Goal: Check status: Check status

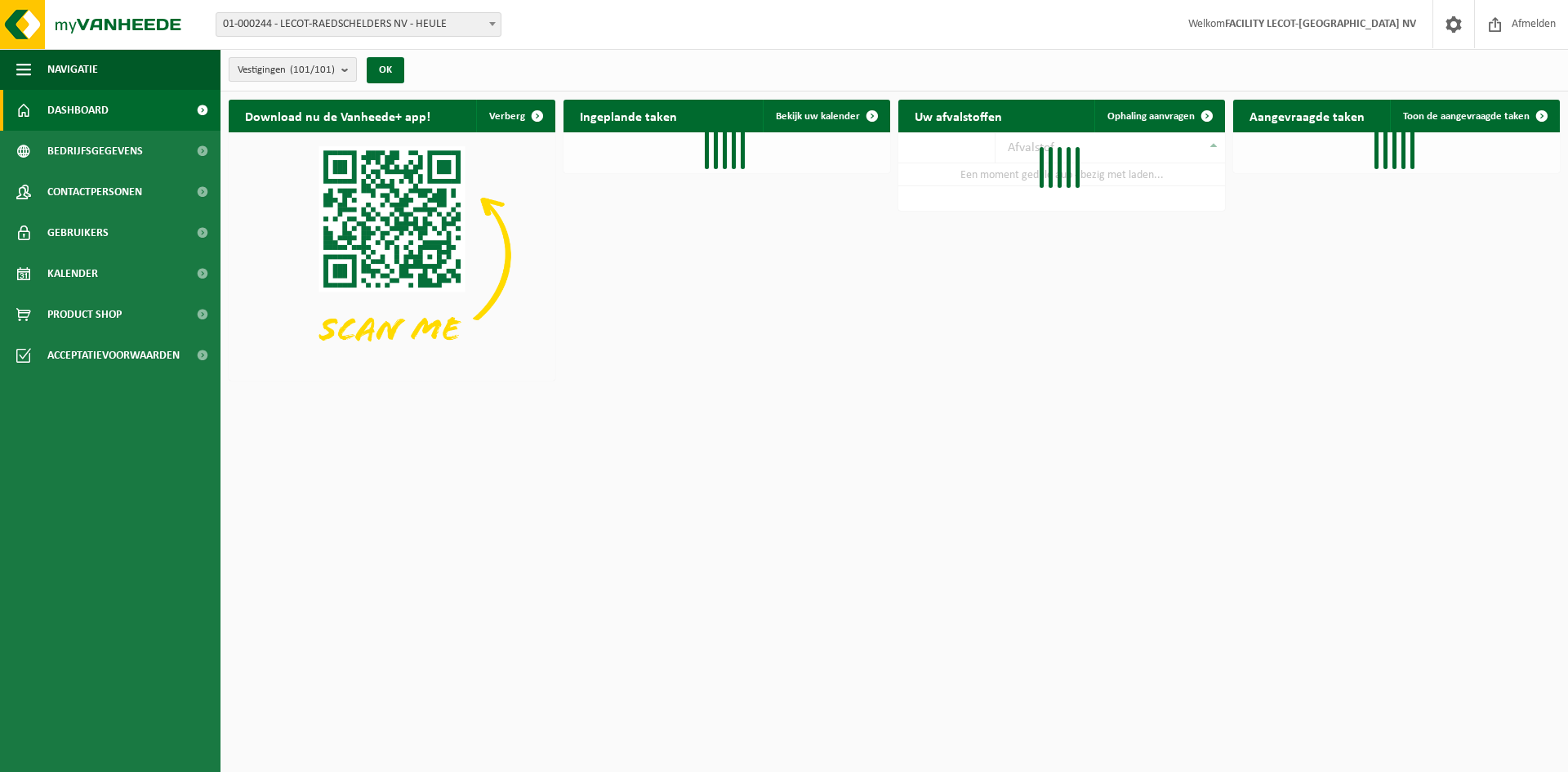
click at [330, 68] on count "(101/101)" at bounding box center [312, 70] width 45 height 11
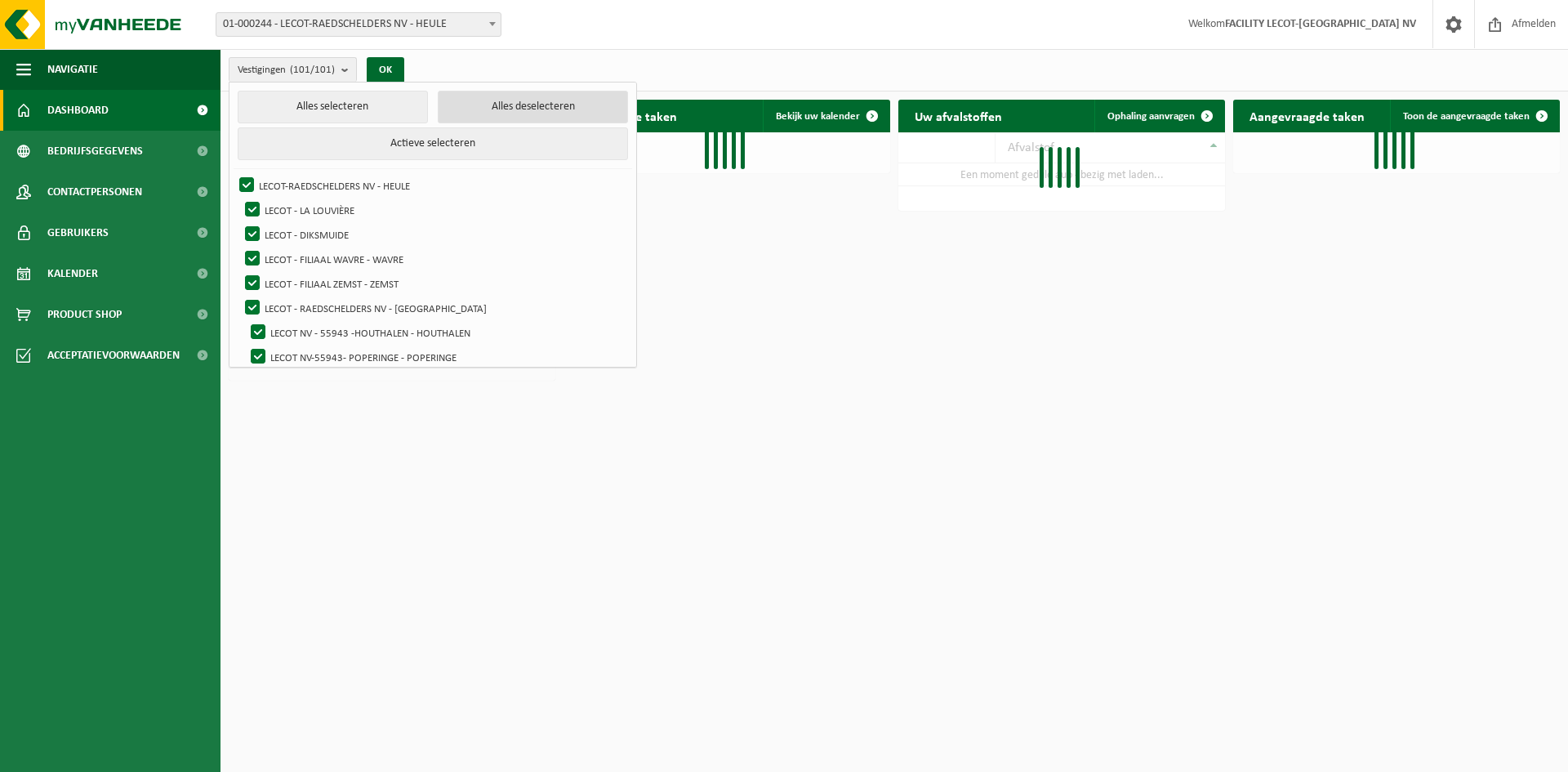
click at [502, 113] on button "Alles deselecteren" at bounding box center [533, 108] width 190 height 33
checkbox input "false"
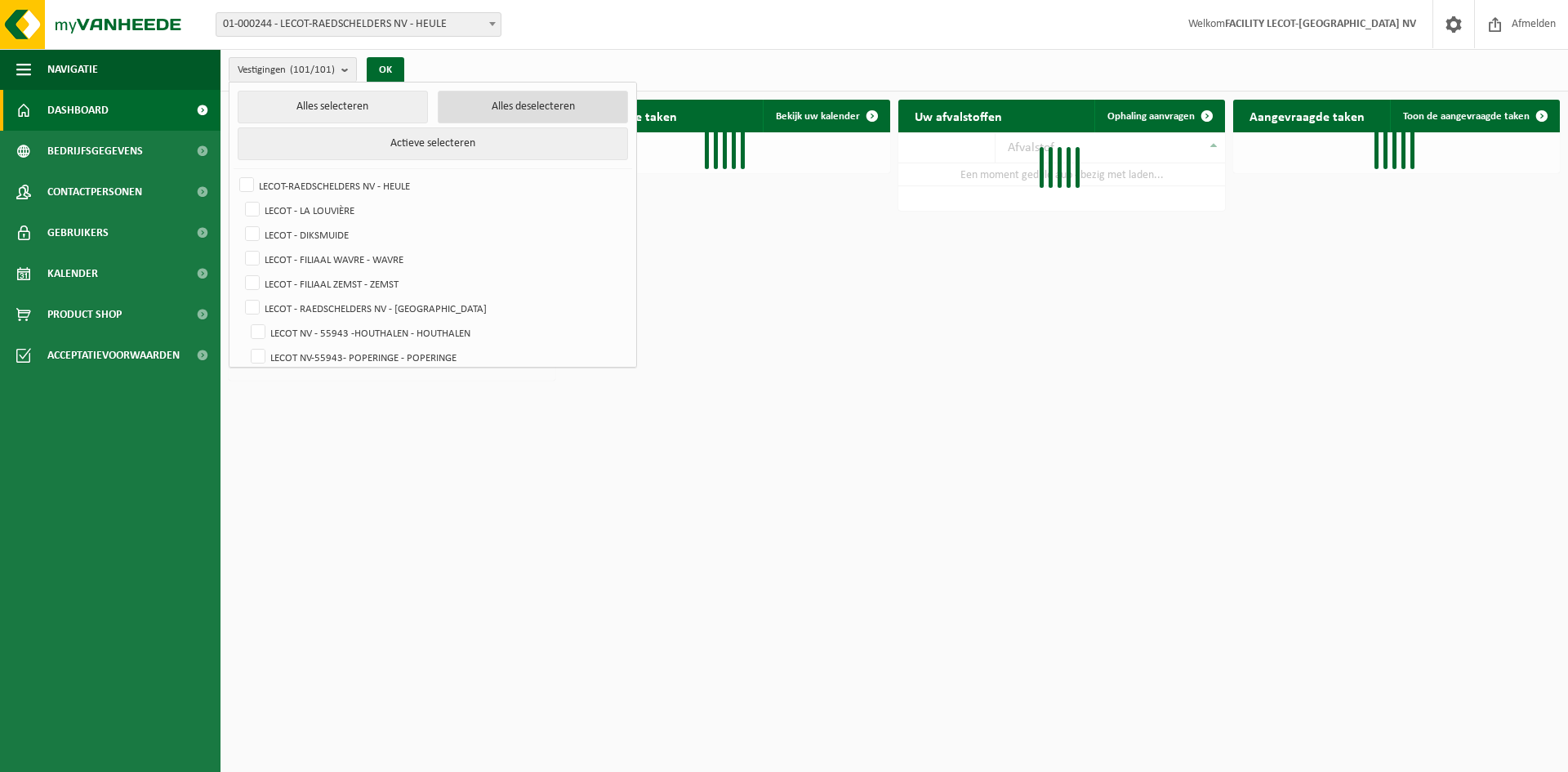
checkbox input "false"
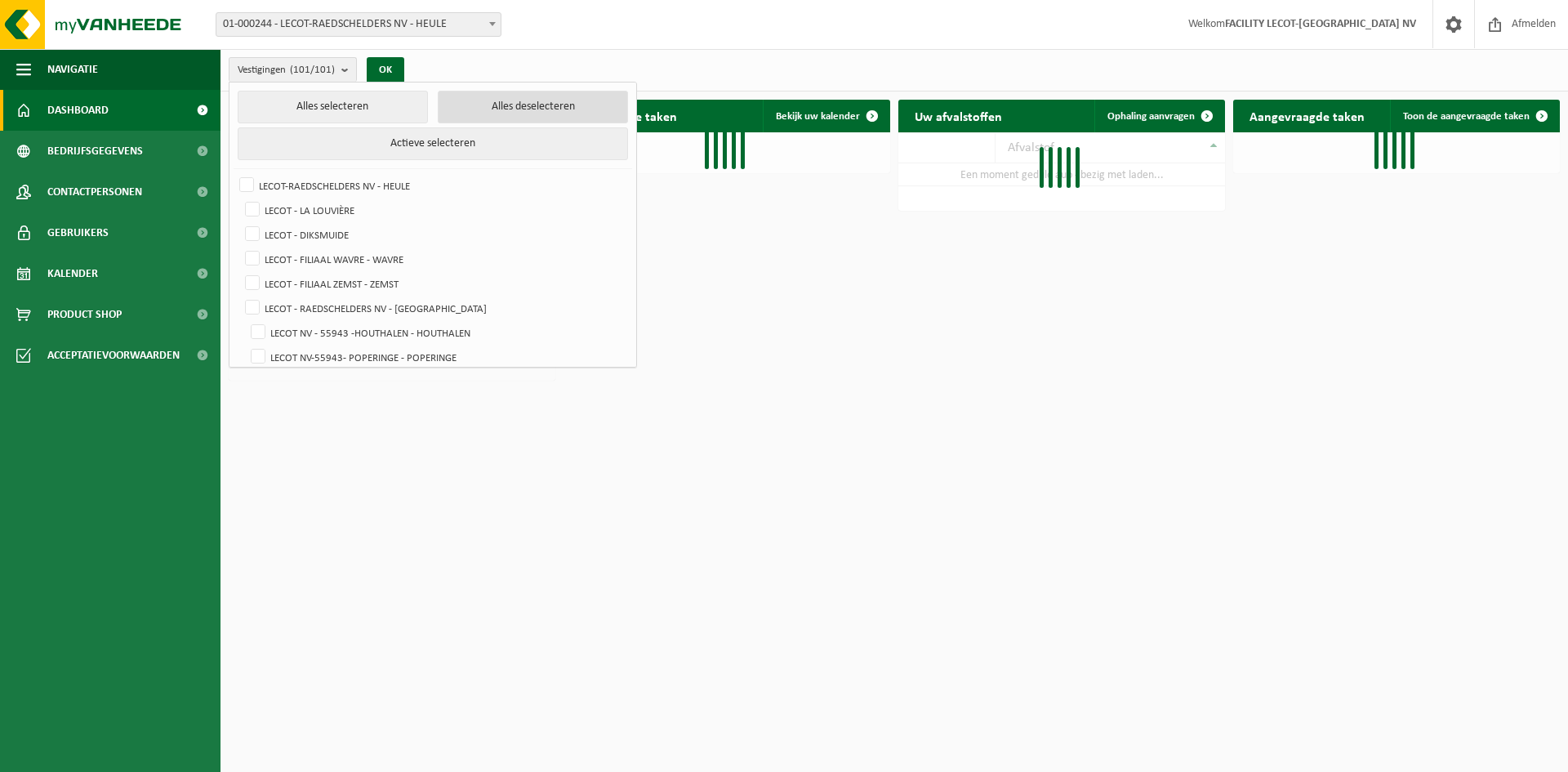
checkbox input "false"
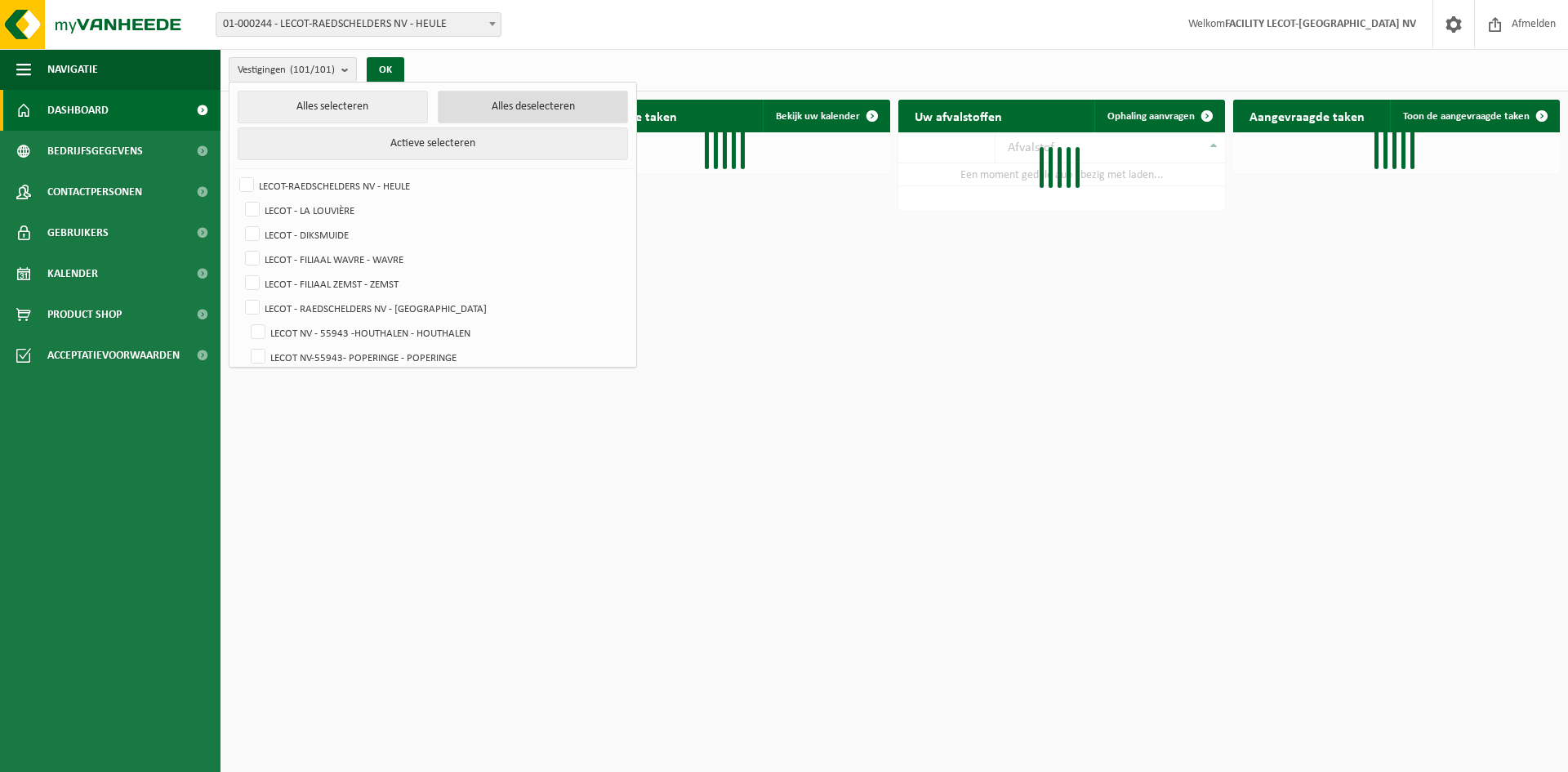
checkbox input "false"
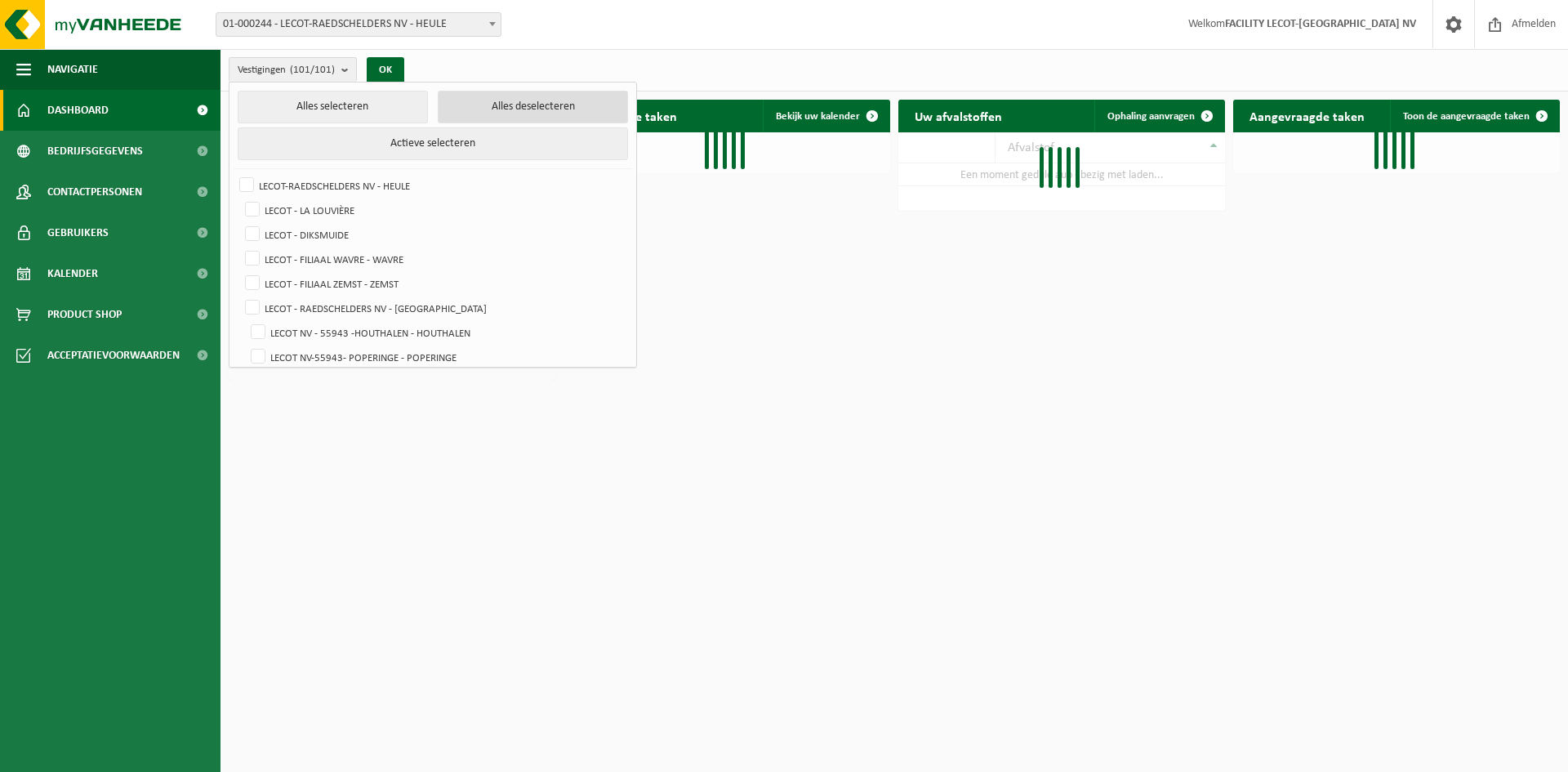
checkbox input "false"
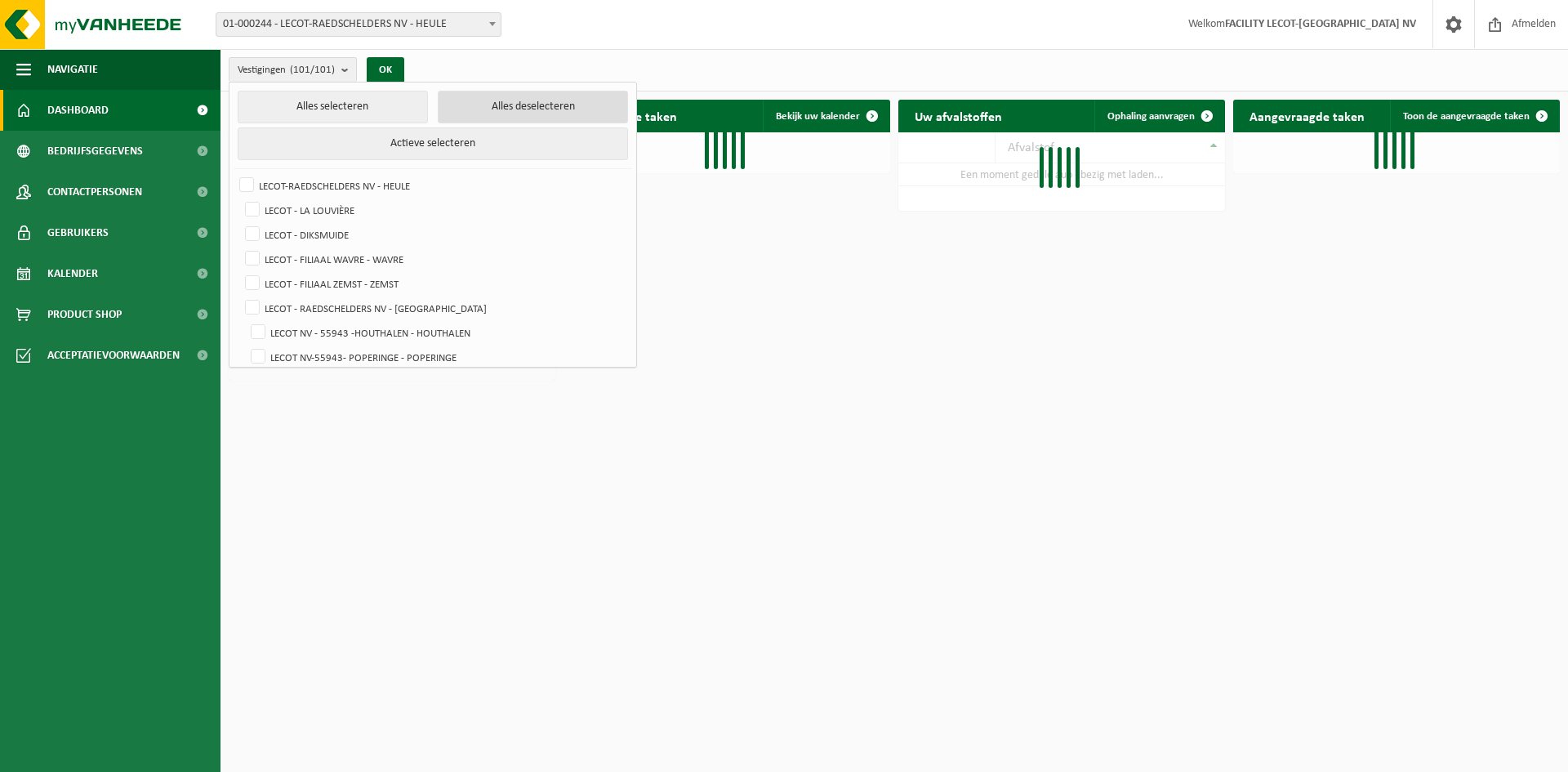
checkbox input "false"
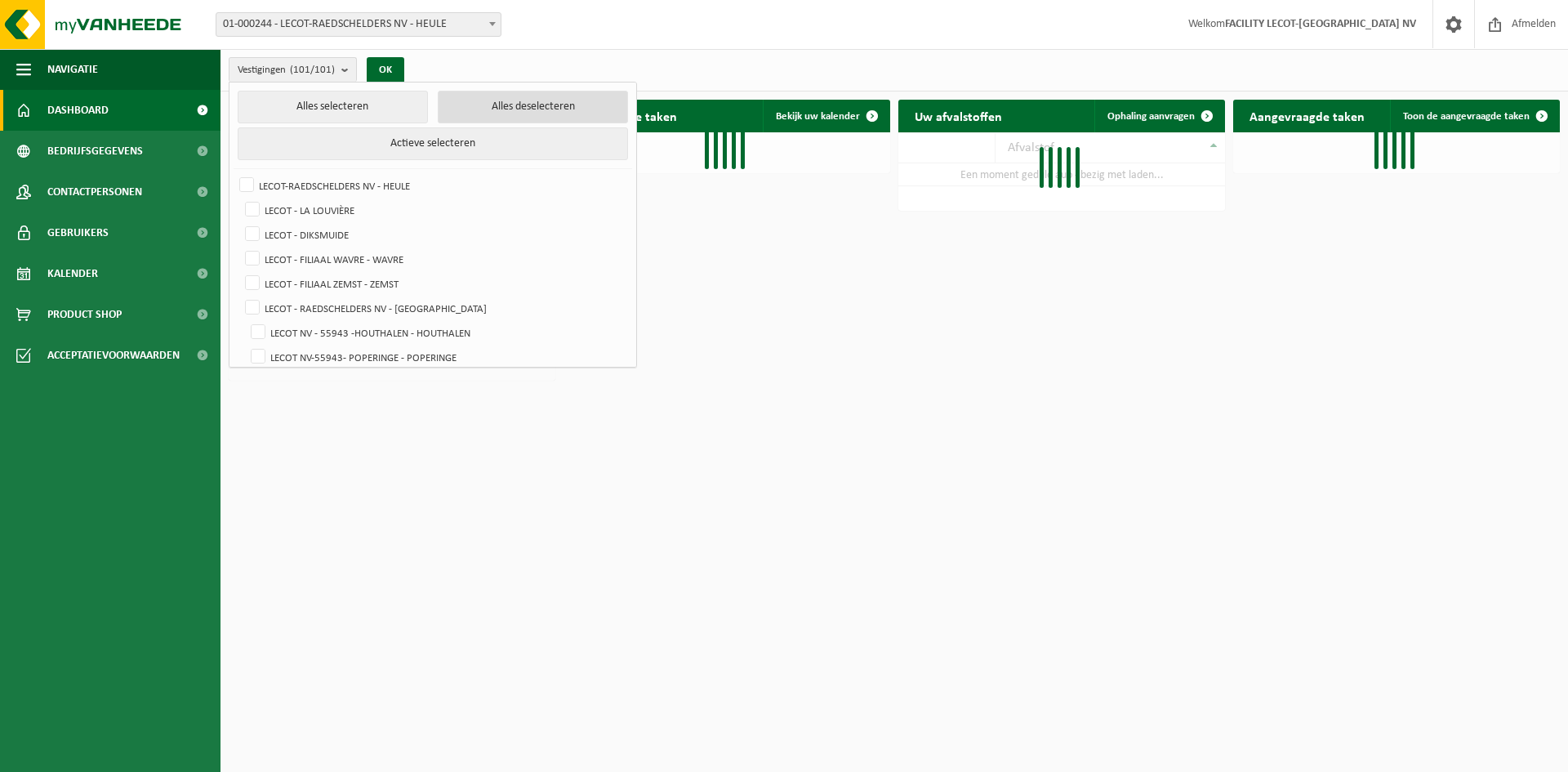
checkbox input "false"
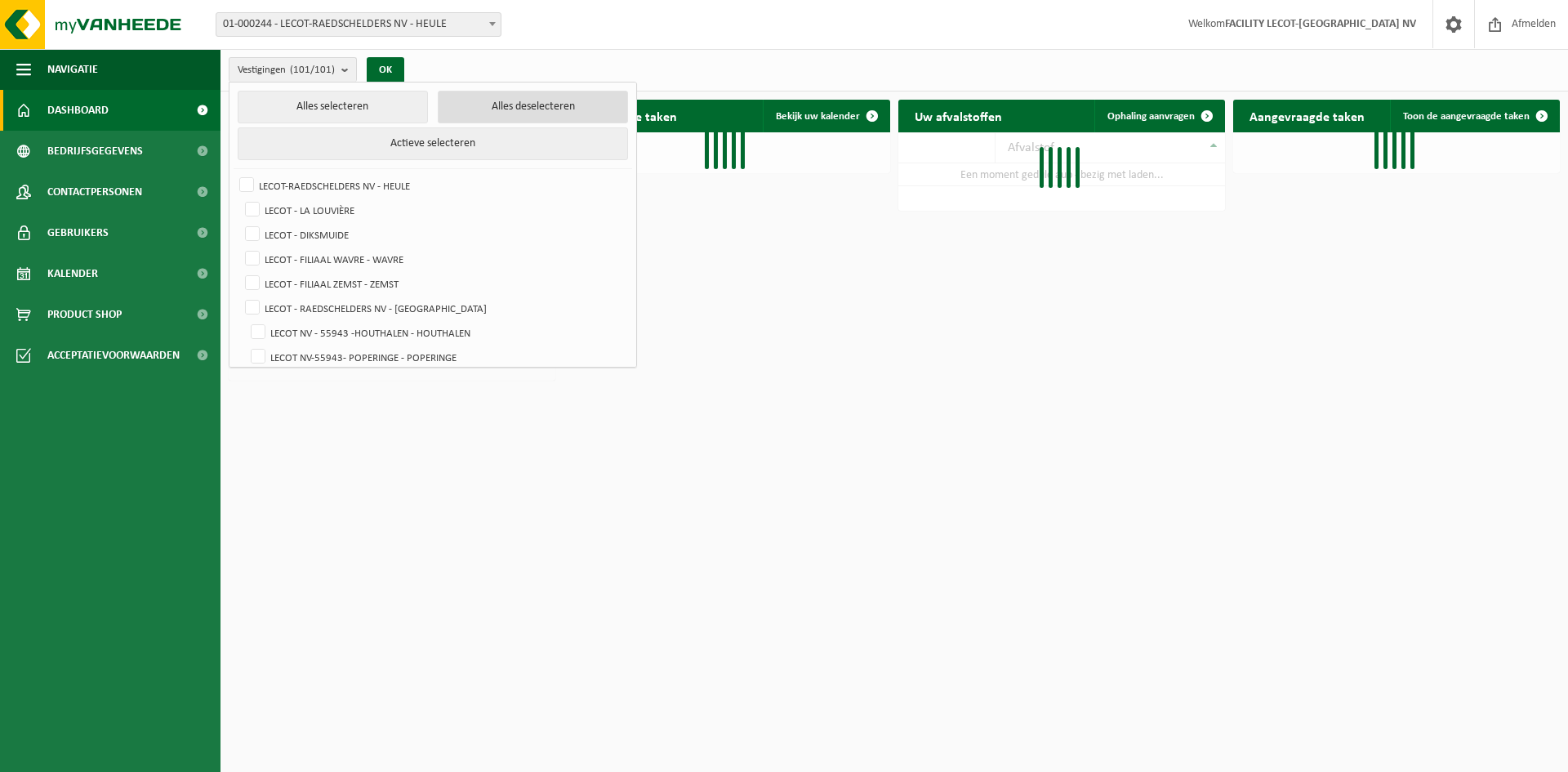
checkbox input "false"
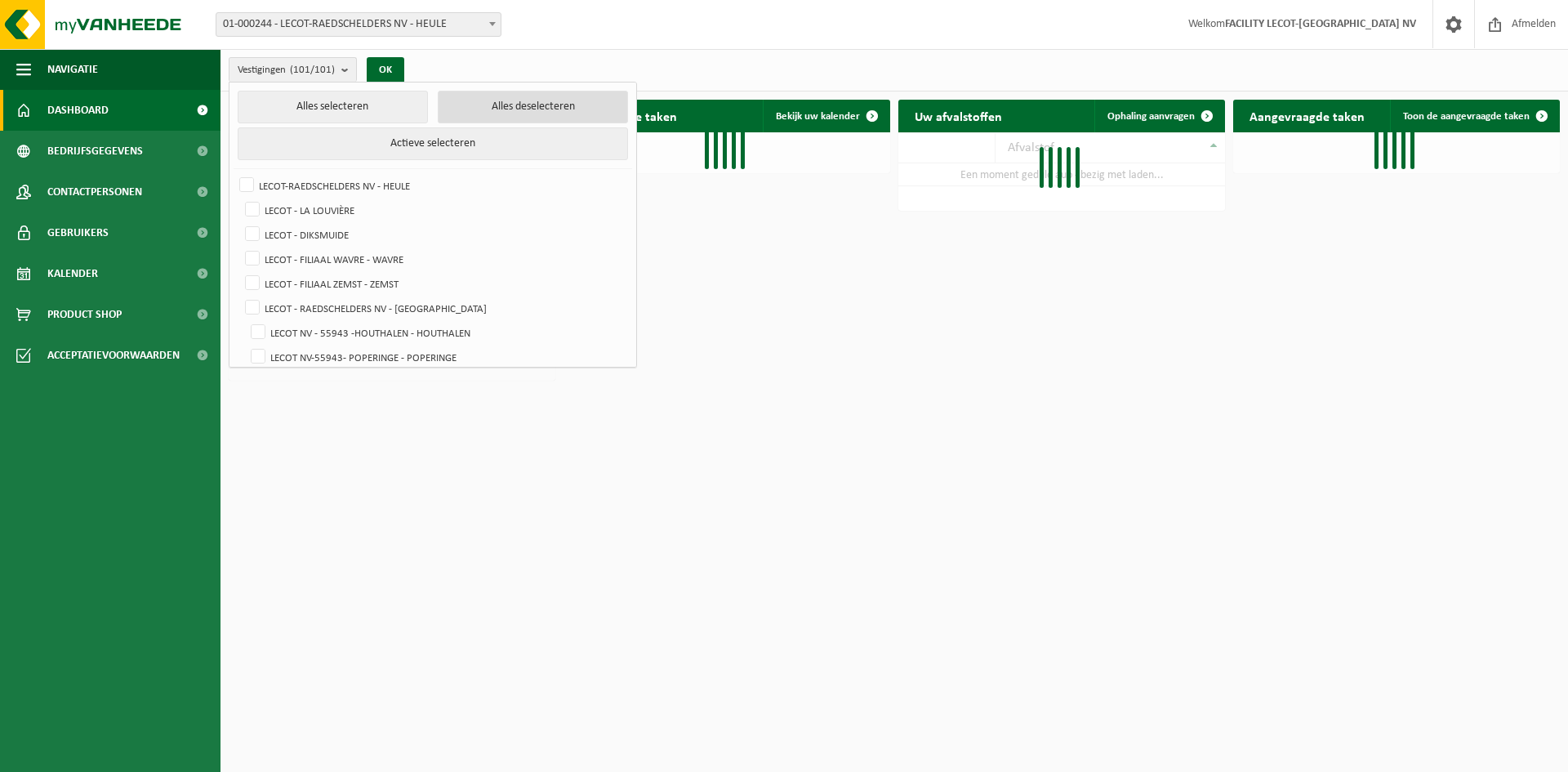
checkbox input "false"
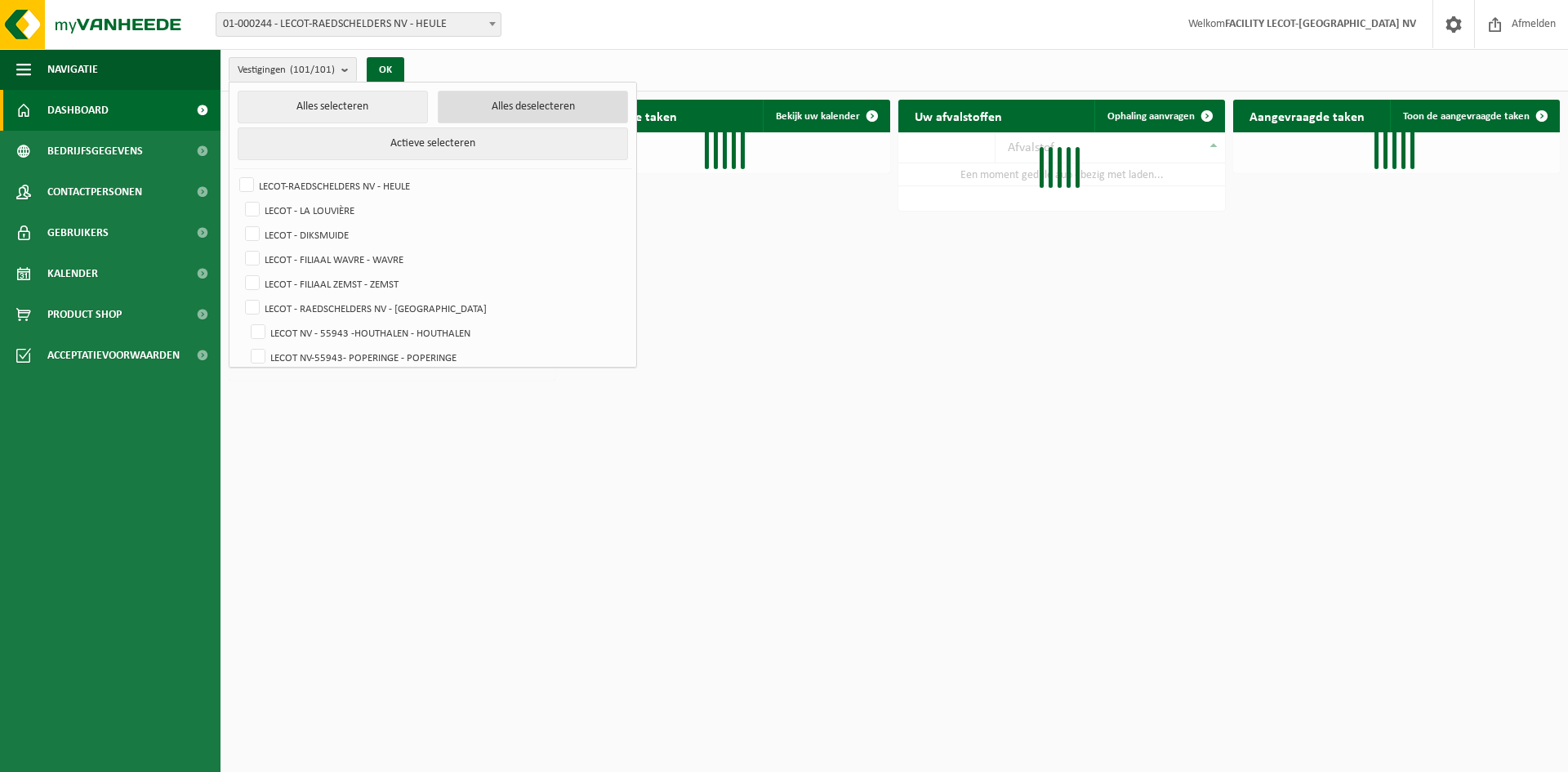
checkbox input "false"
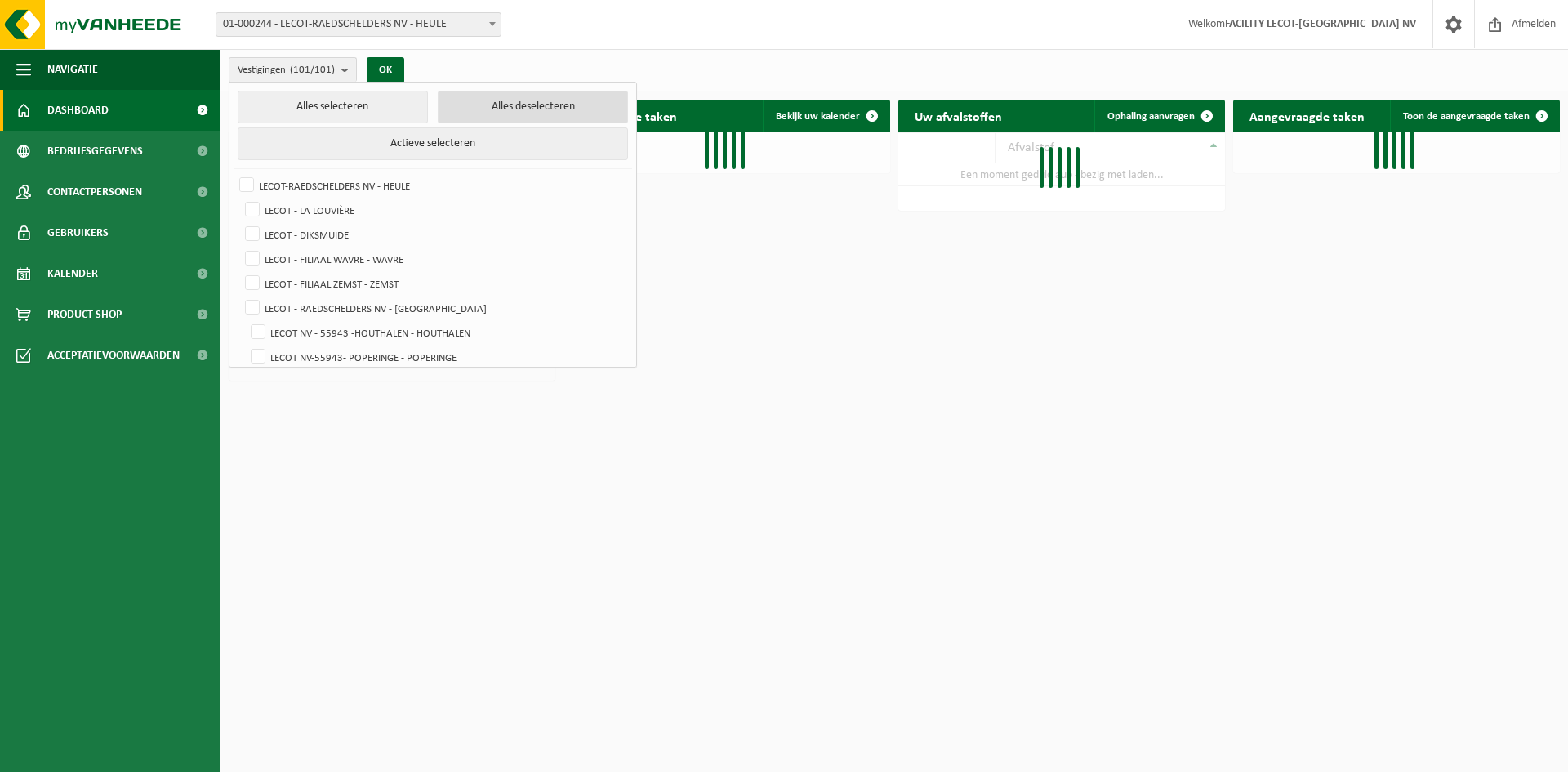
checkbox input "false"
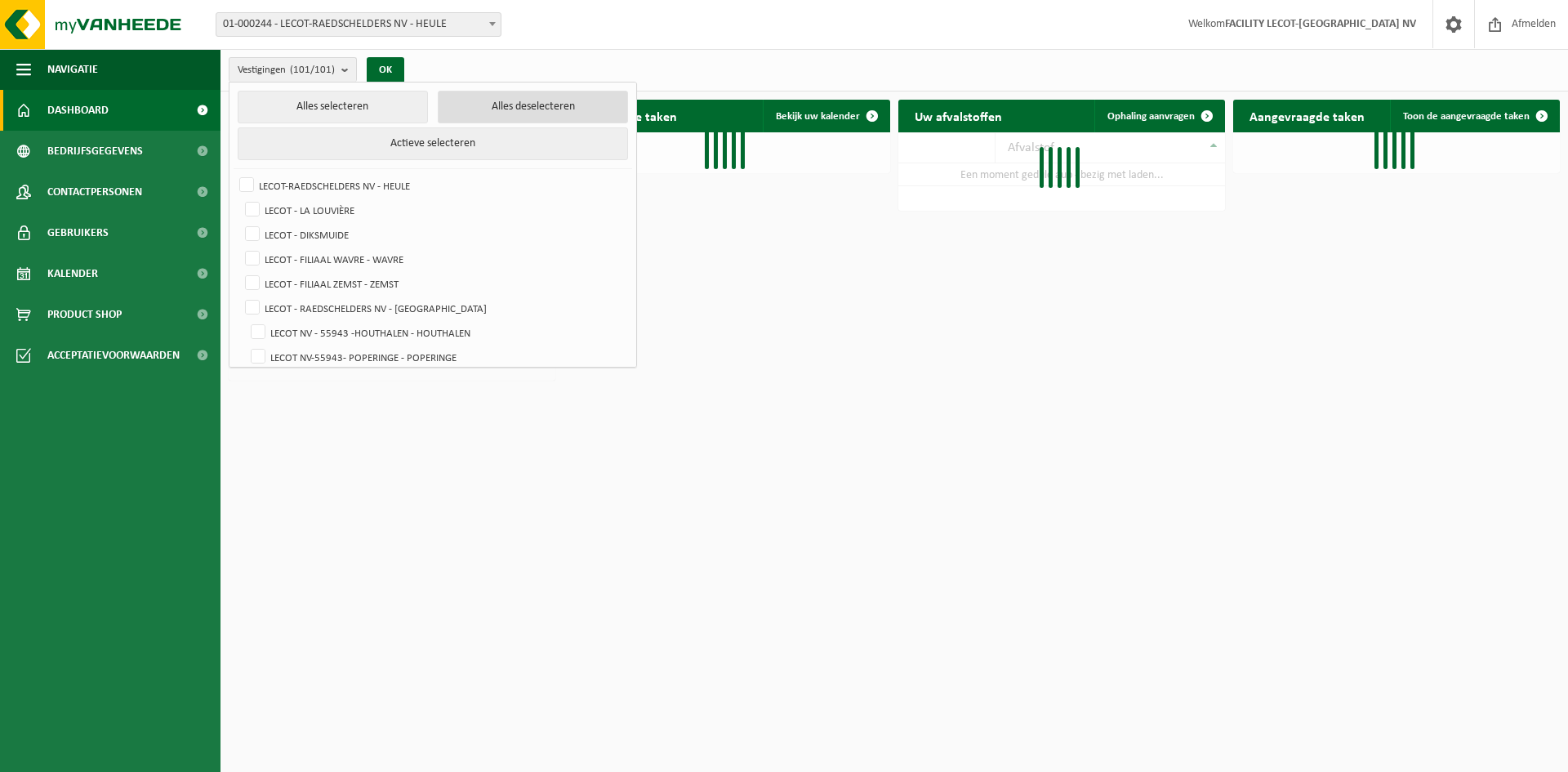
checkbox input "false"
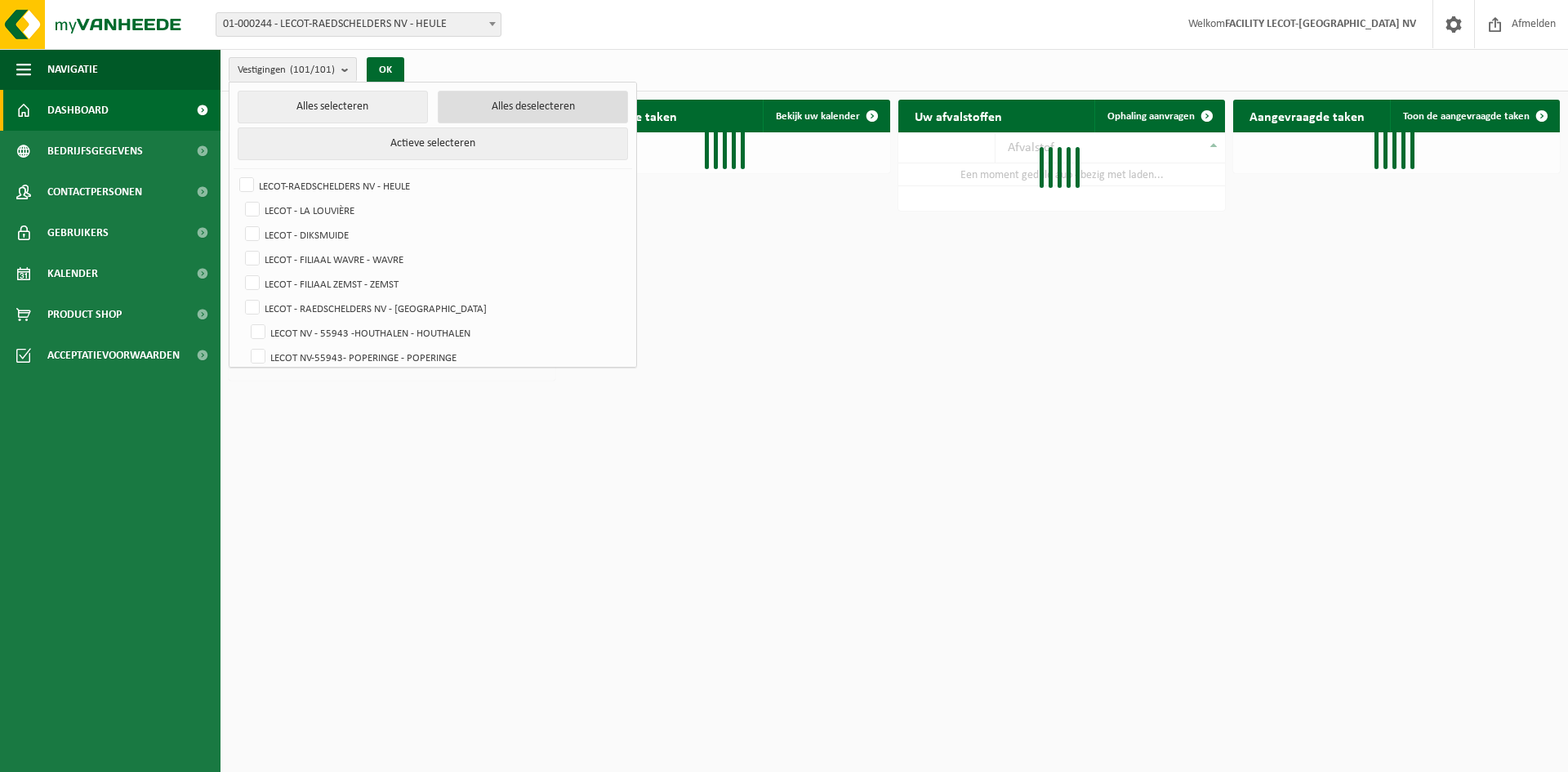
checkbox input "false"
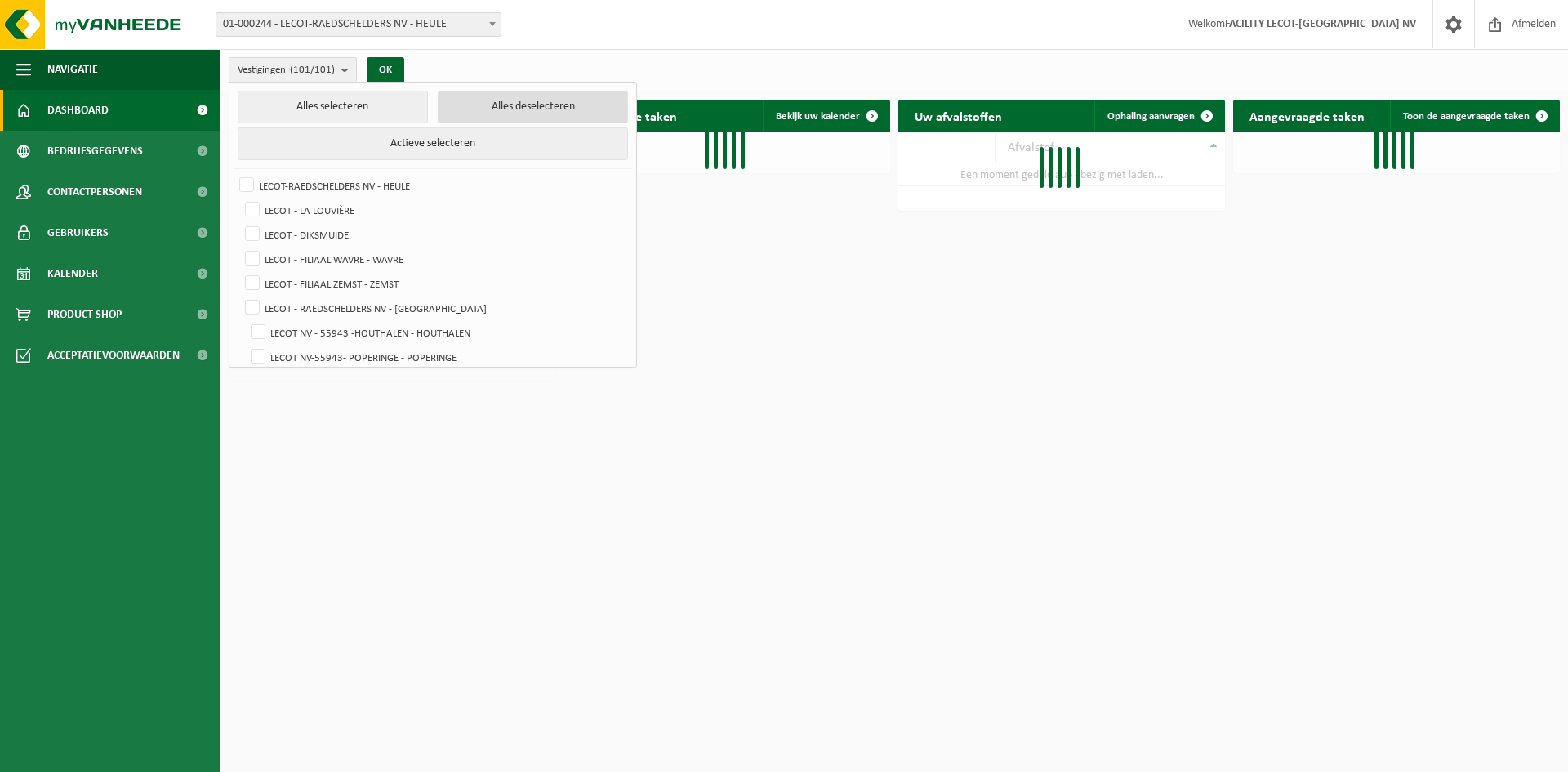
checkbox input "false"
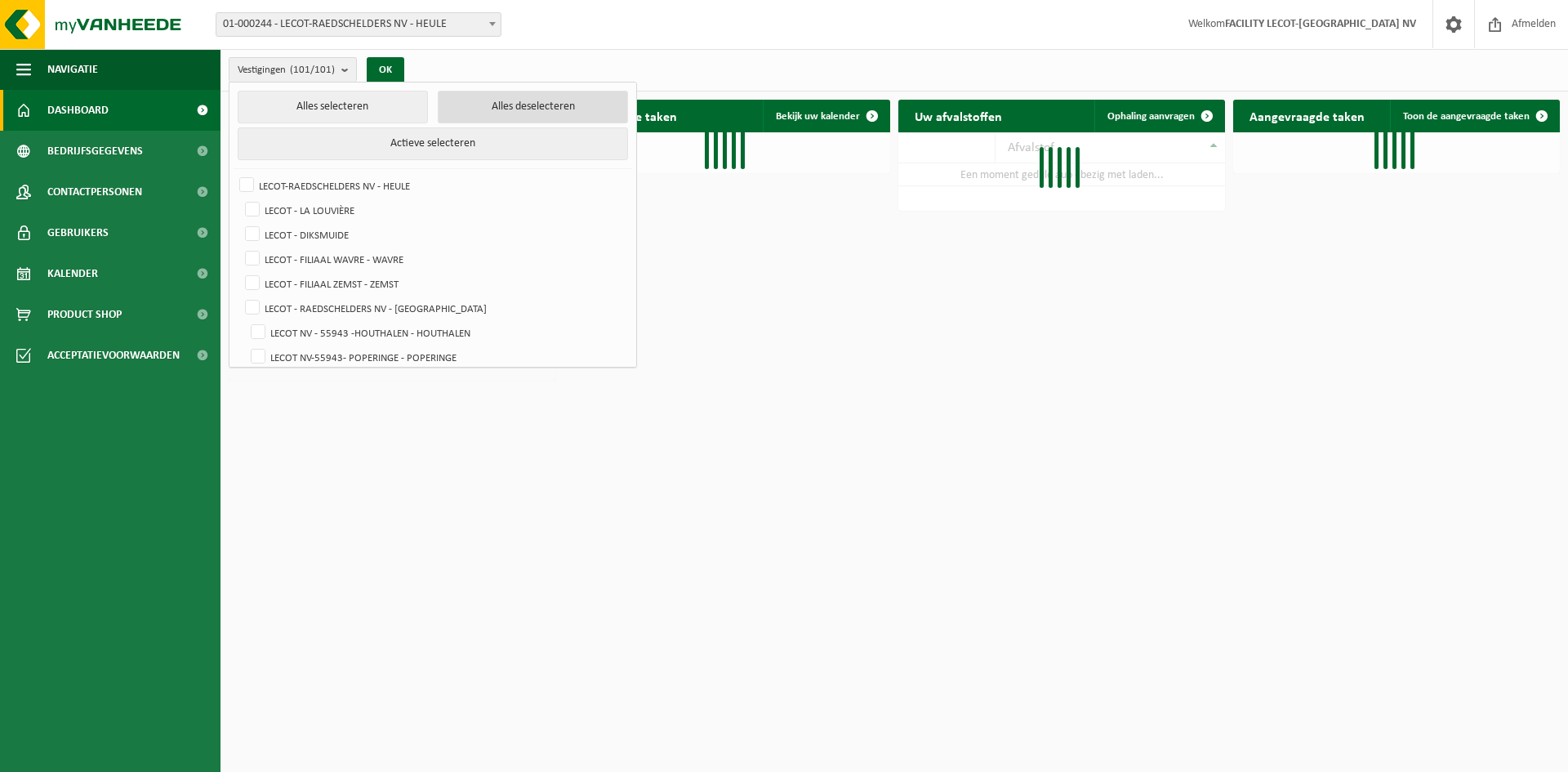
checkbox input "false"
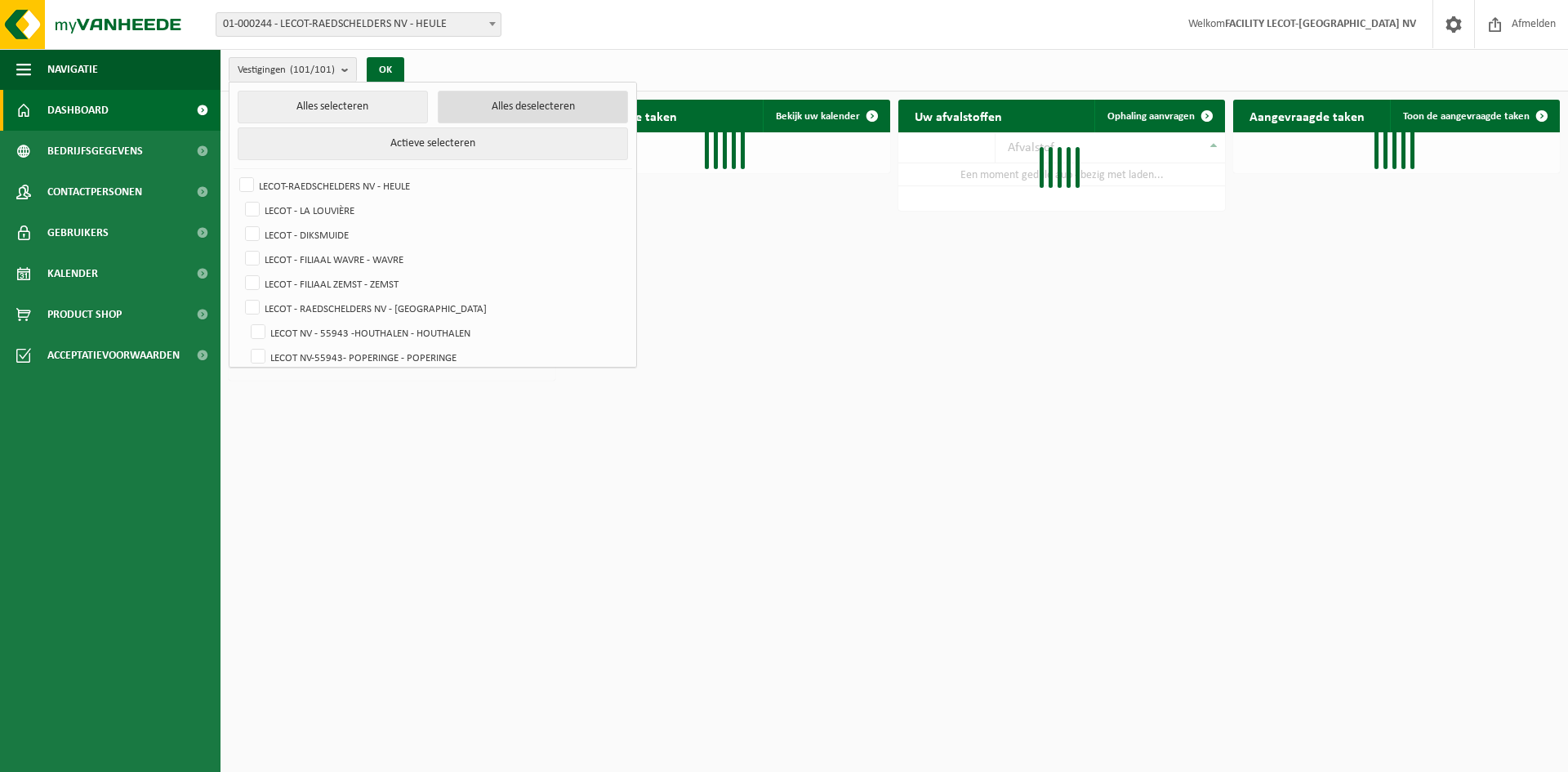
checkbox input "false"
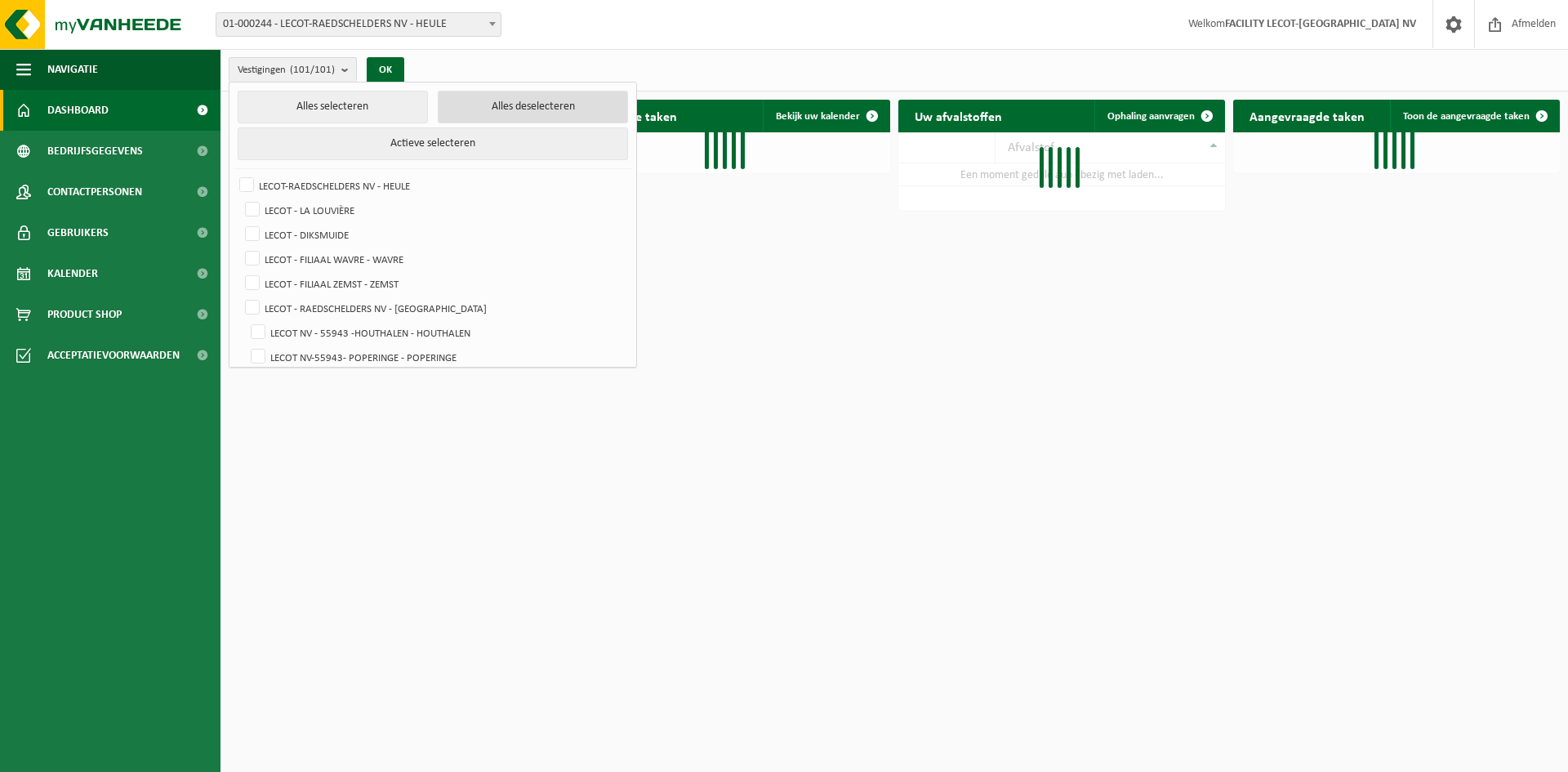
checkbox input "false"
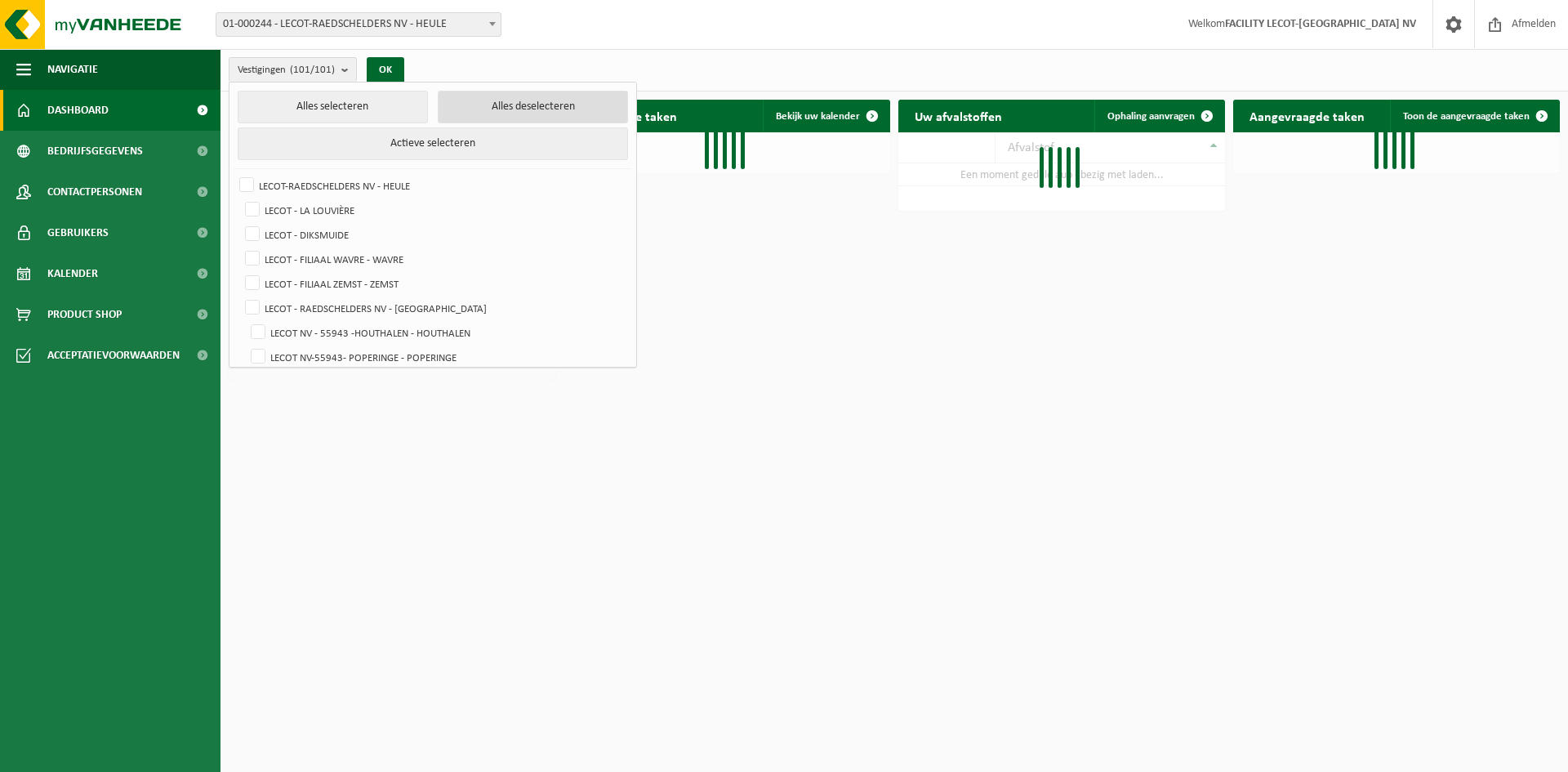
checkbox input "false"
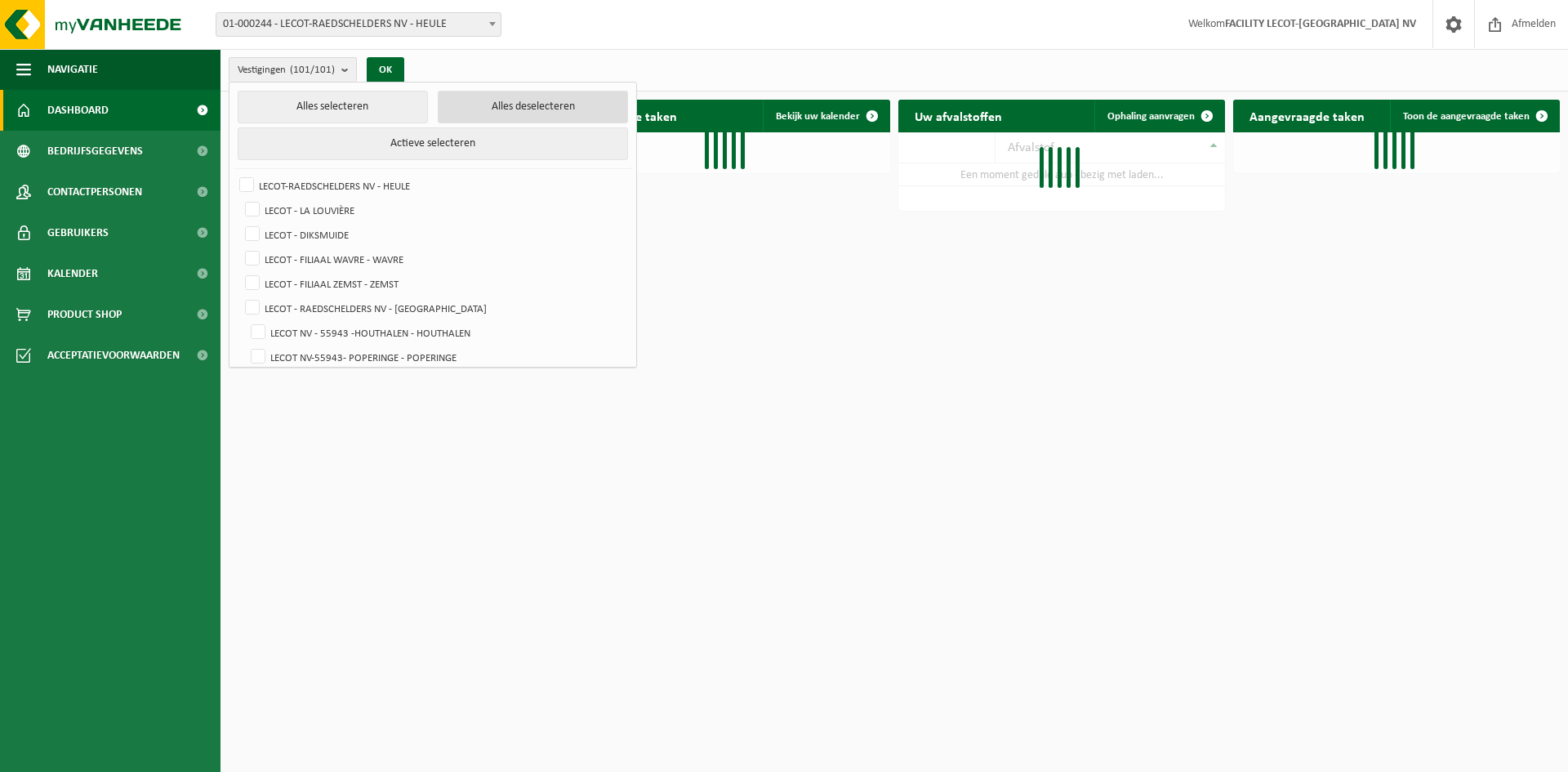
checkbox input "false"
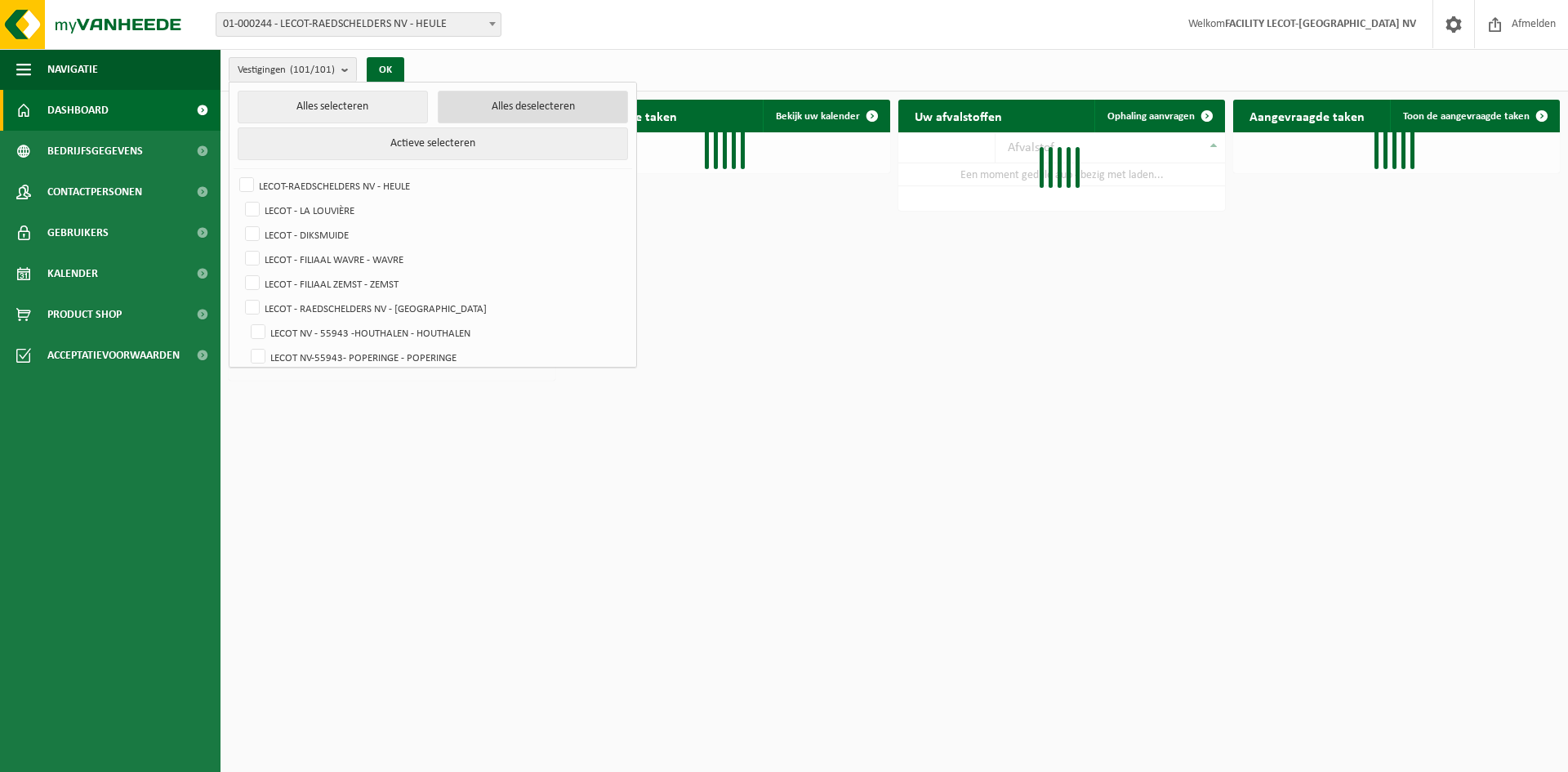
checkbox input "false"
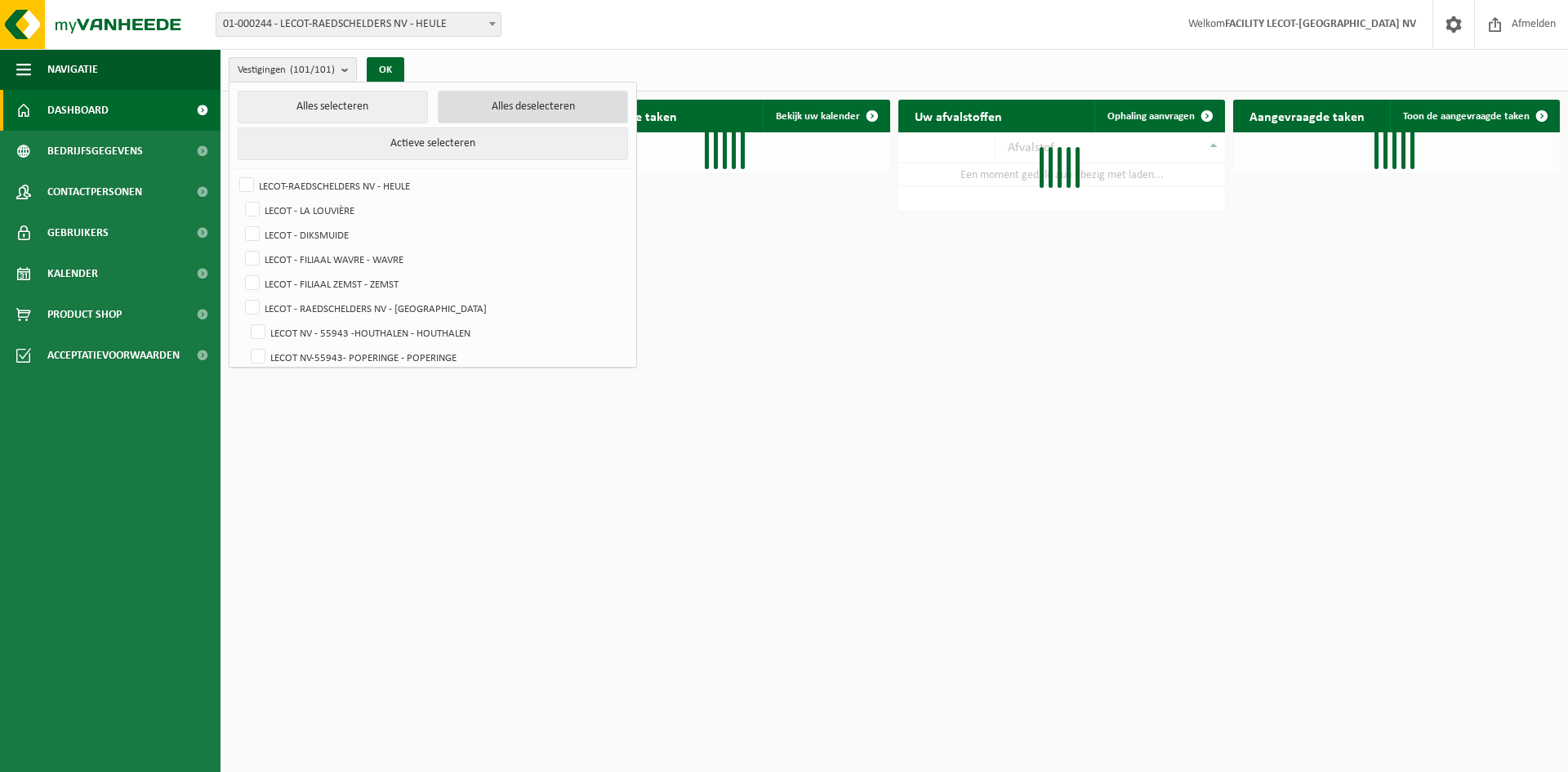
checkbox input "false"
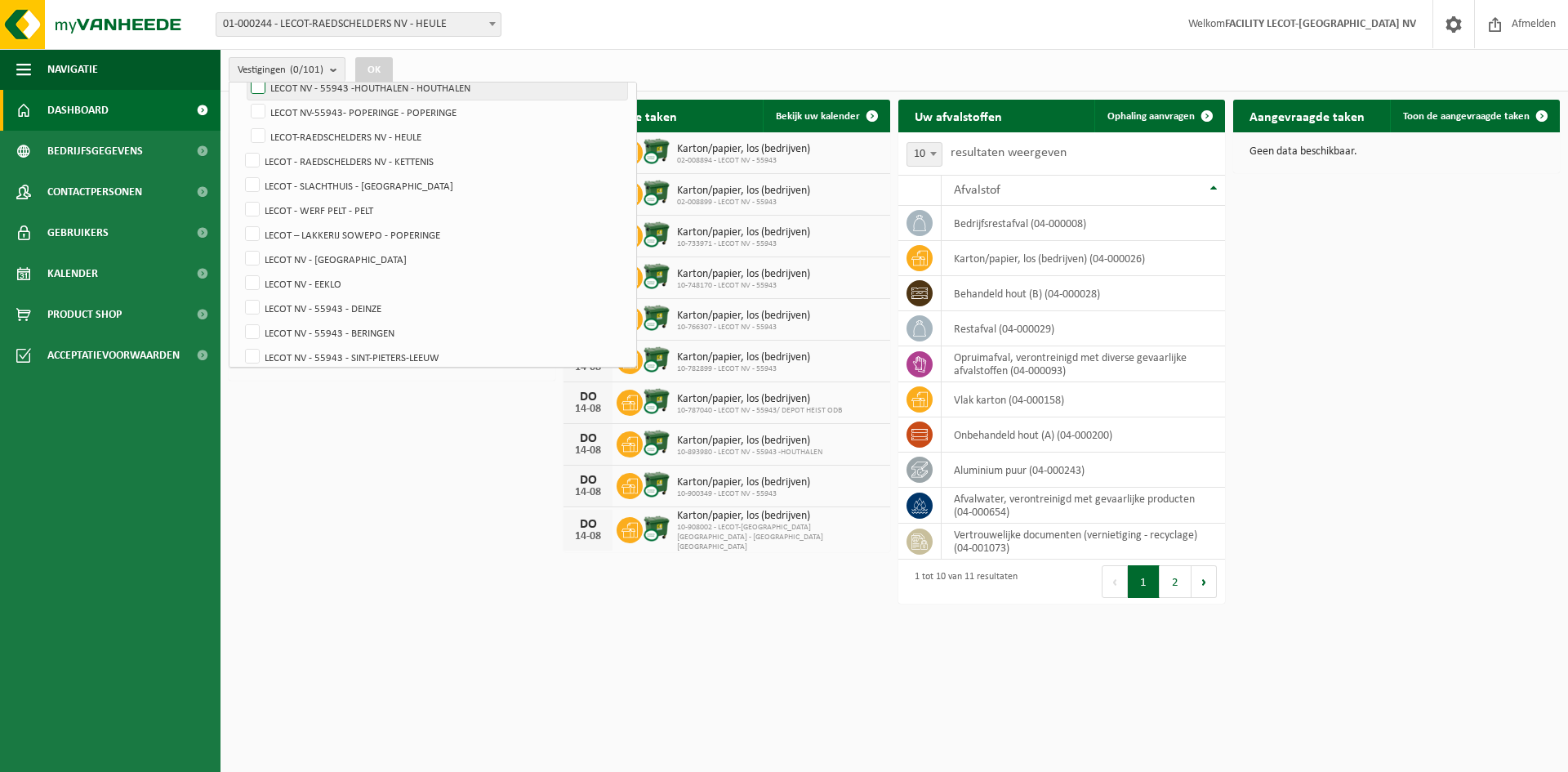
scroll to position [326, 0]
click at [339, 202] on label "LECOT NV - EEKLO" at bounding box center [433, 201] width 385 height 24
click at [239, 190] on input "LECOT NV - EEKLO" at bounding box center [238, 189] width 1 height 1
checkbox input "true"
click at [382, 60] on button "OK" at bounding box center [374, 70] width 38 height 26
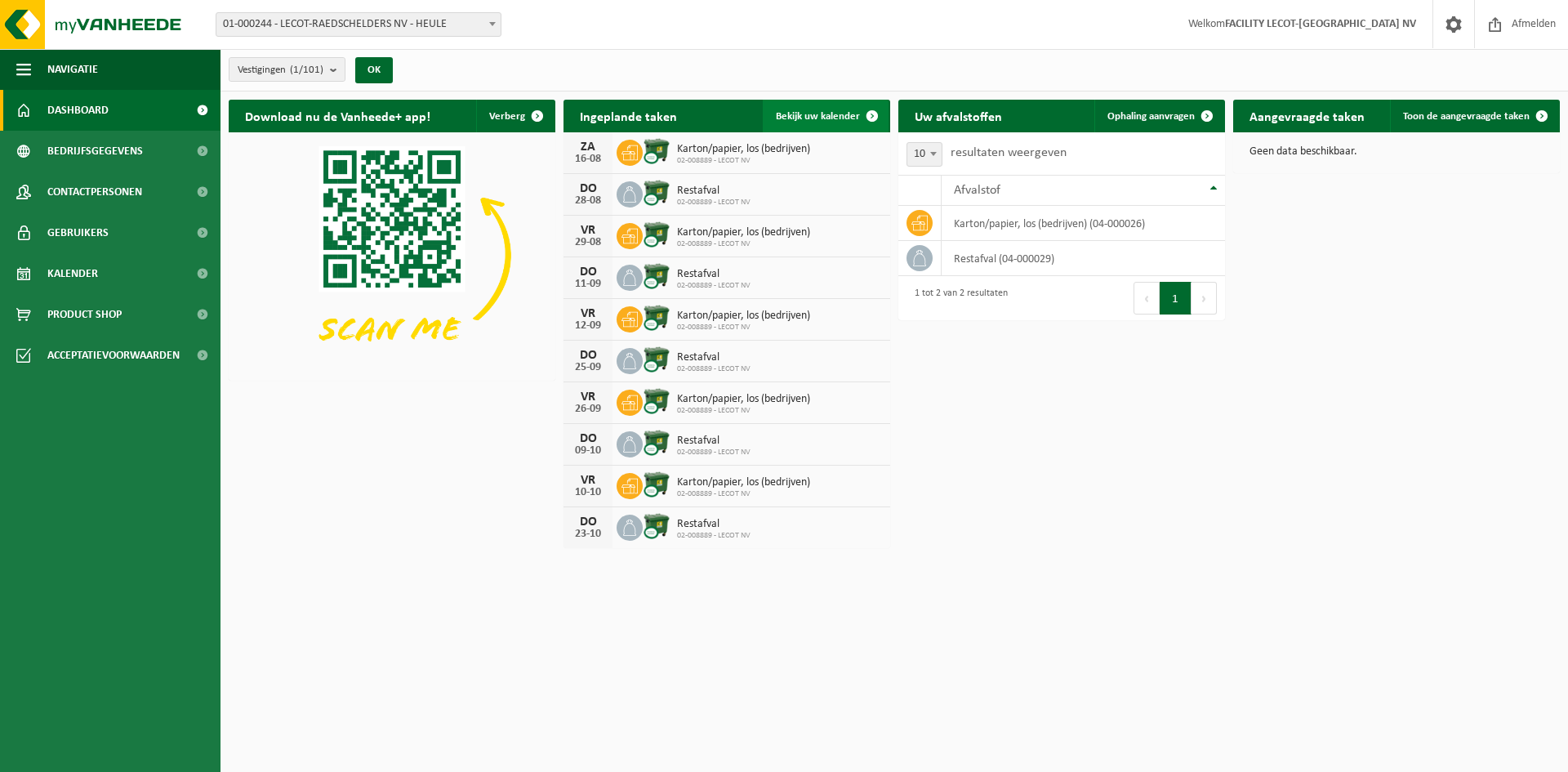
click at [838, 111] on span "Bekijk uw kalender" at bounding box center [818, 116] width 84 height 11
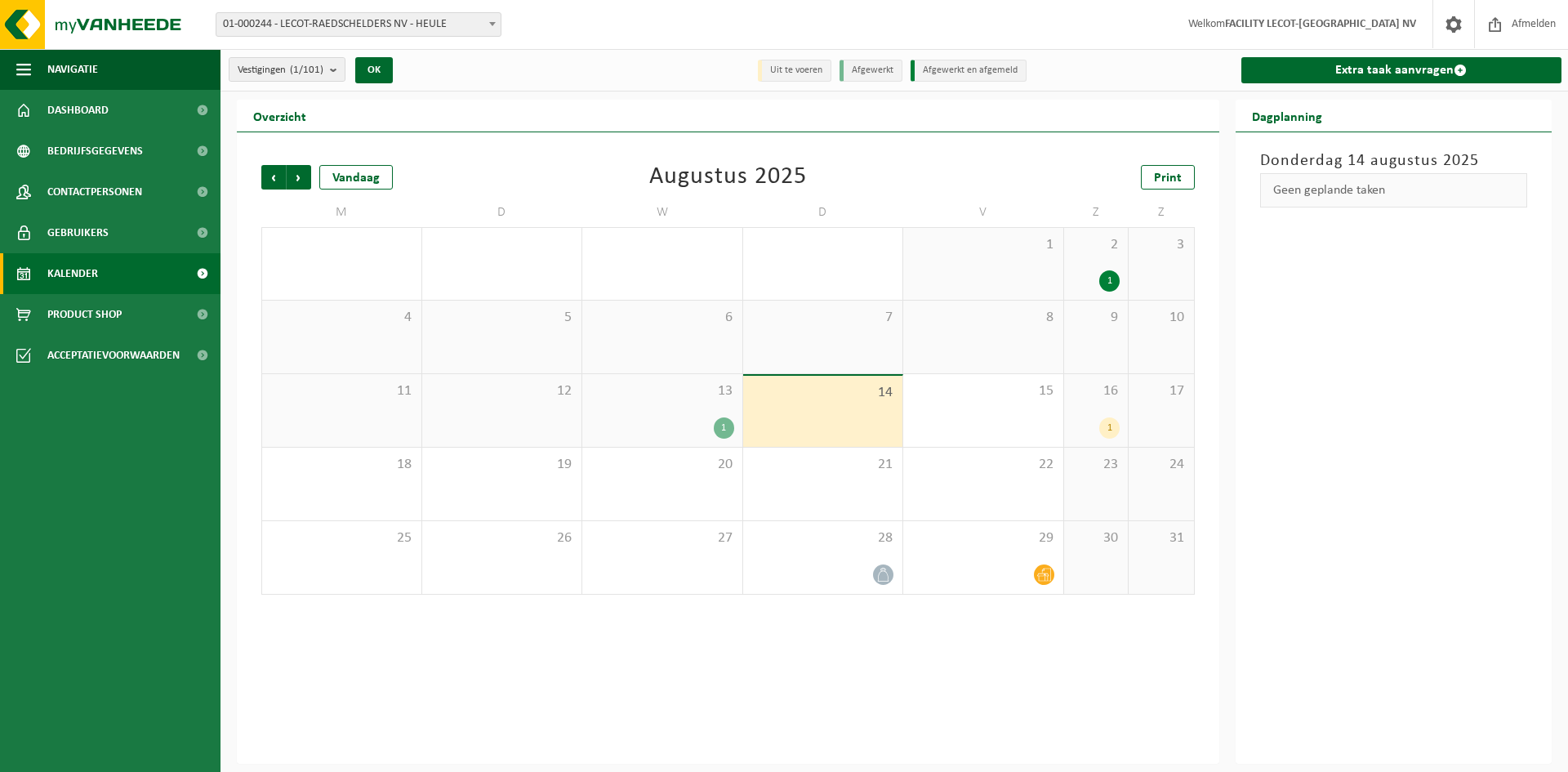
click at [1108, 423] on div "1" at bounding box center [1110, 428] width 20 height 21
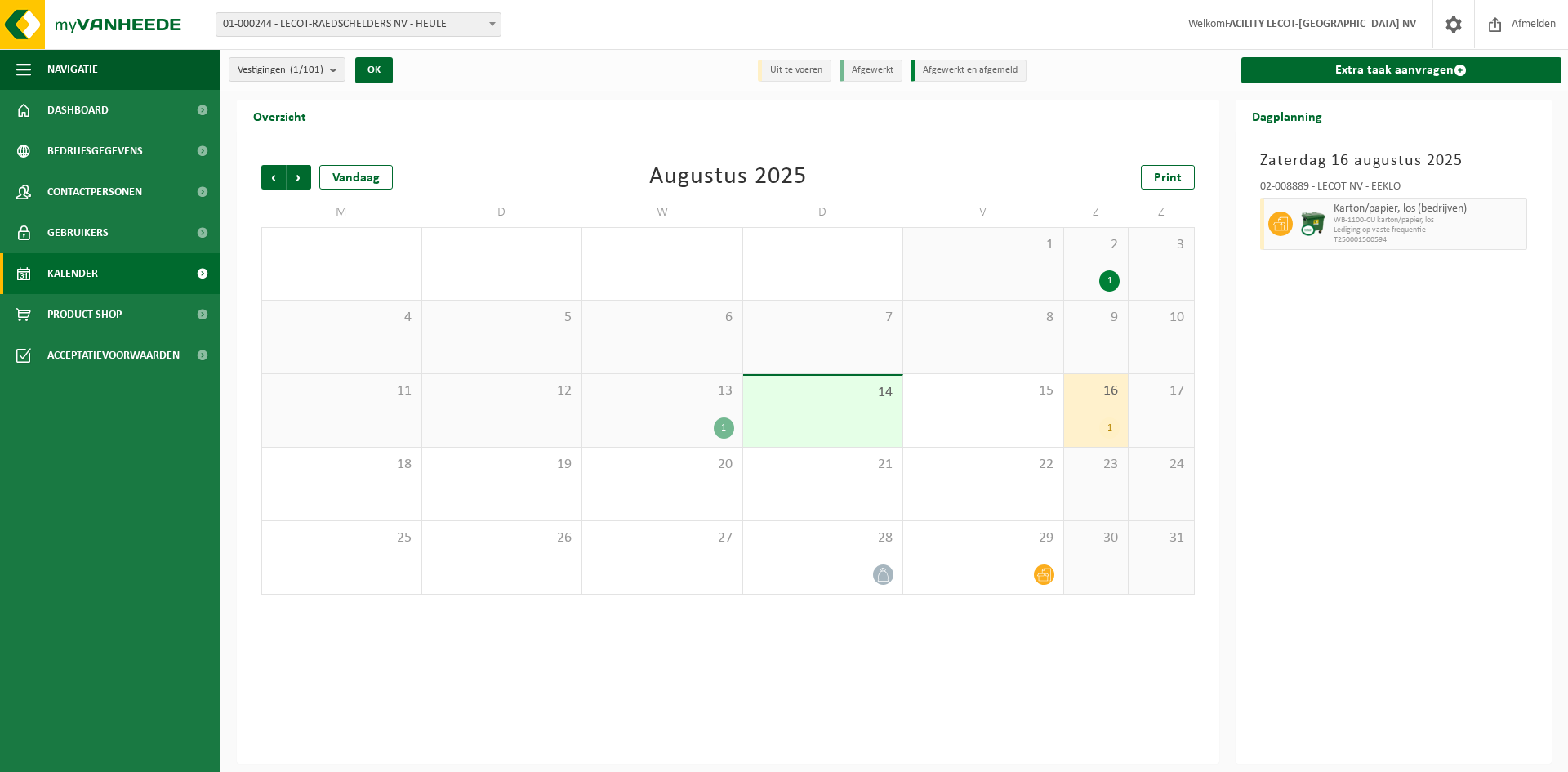
click at [1095, 397] on span "16" at bounding box center [1097, 390] width 48 height 18
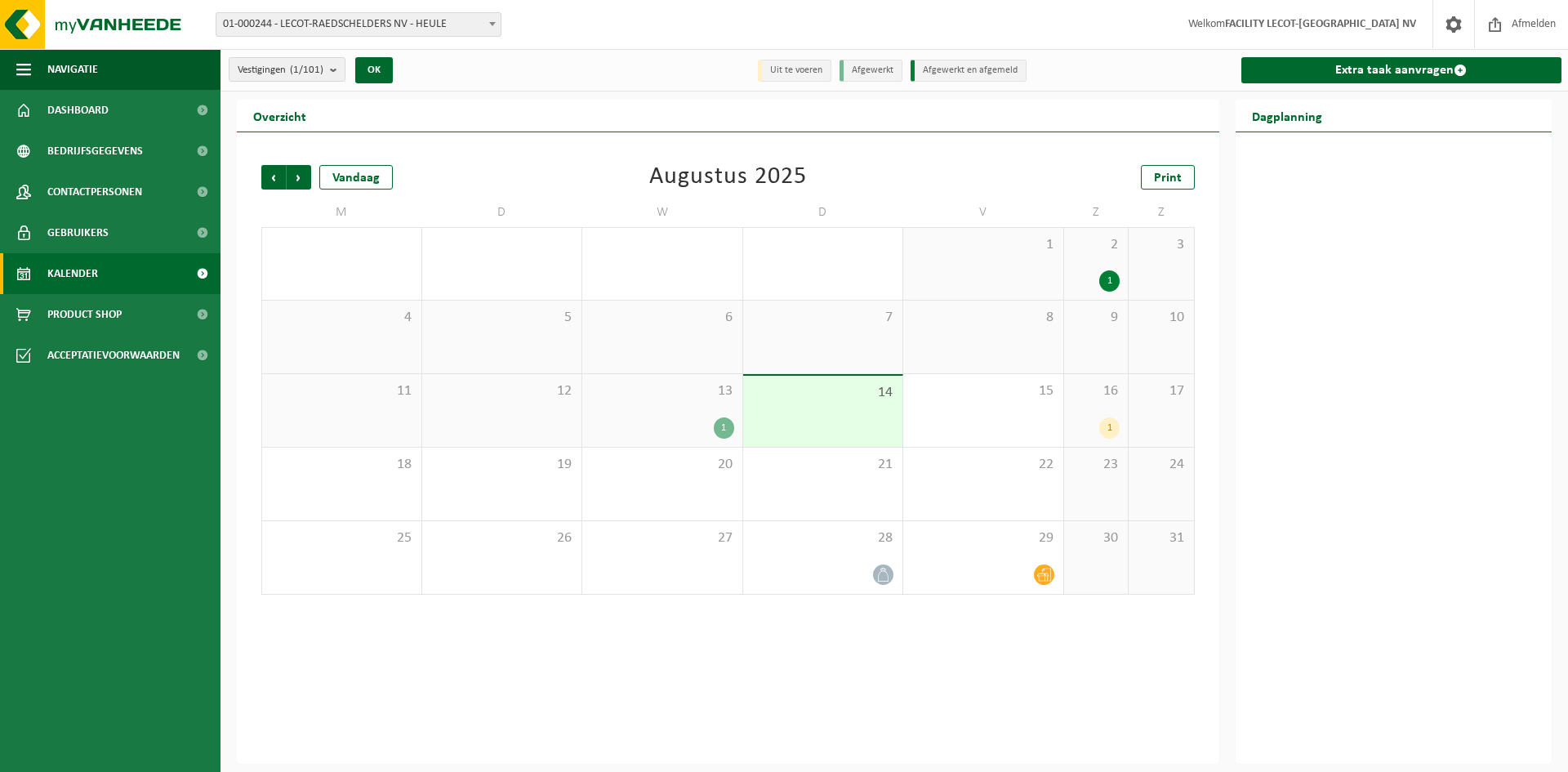
click at [1107, 279] on div "1" at bounding box center [1110, 281] width 20 height 21
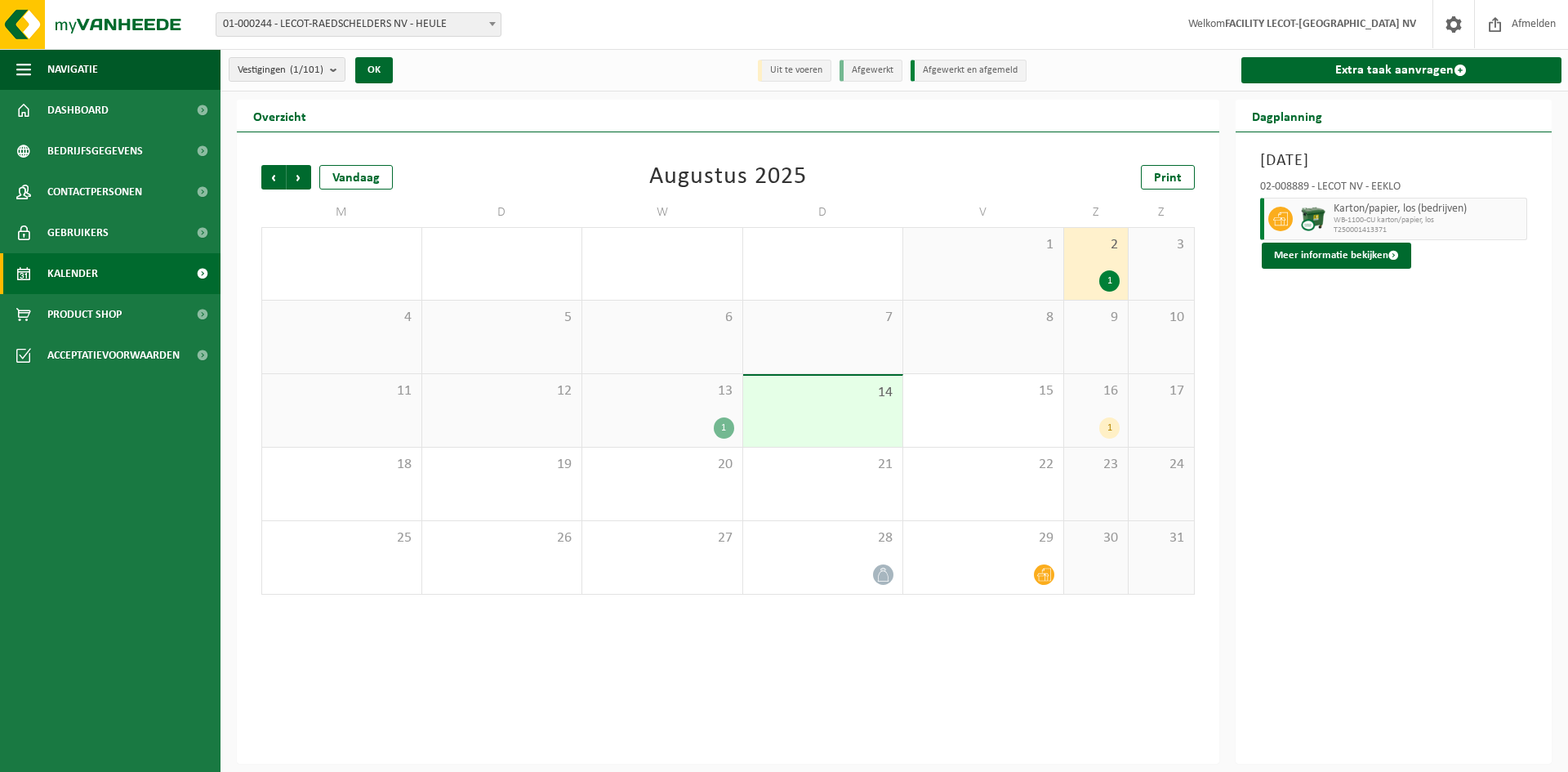
click at [1098, 400] on div "16 1" at bounding box center [1096, 410] width 65 height 73
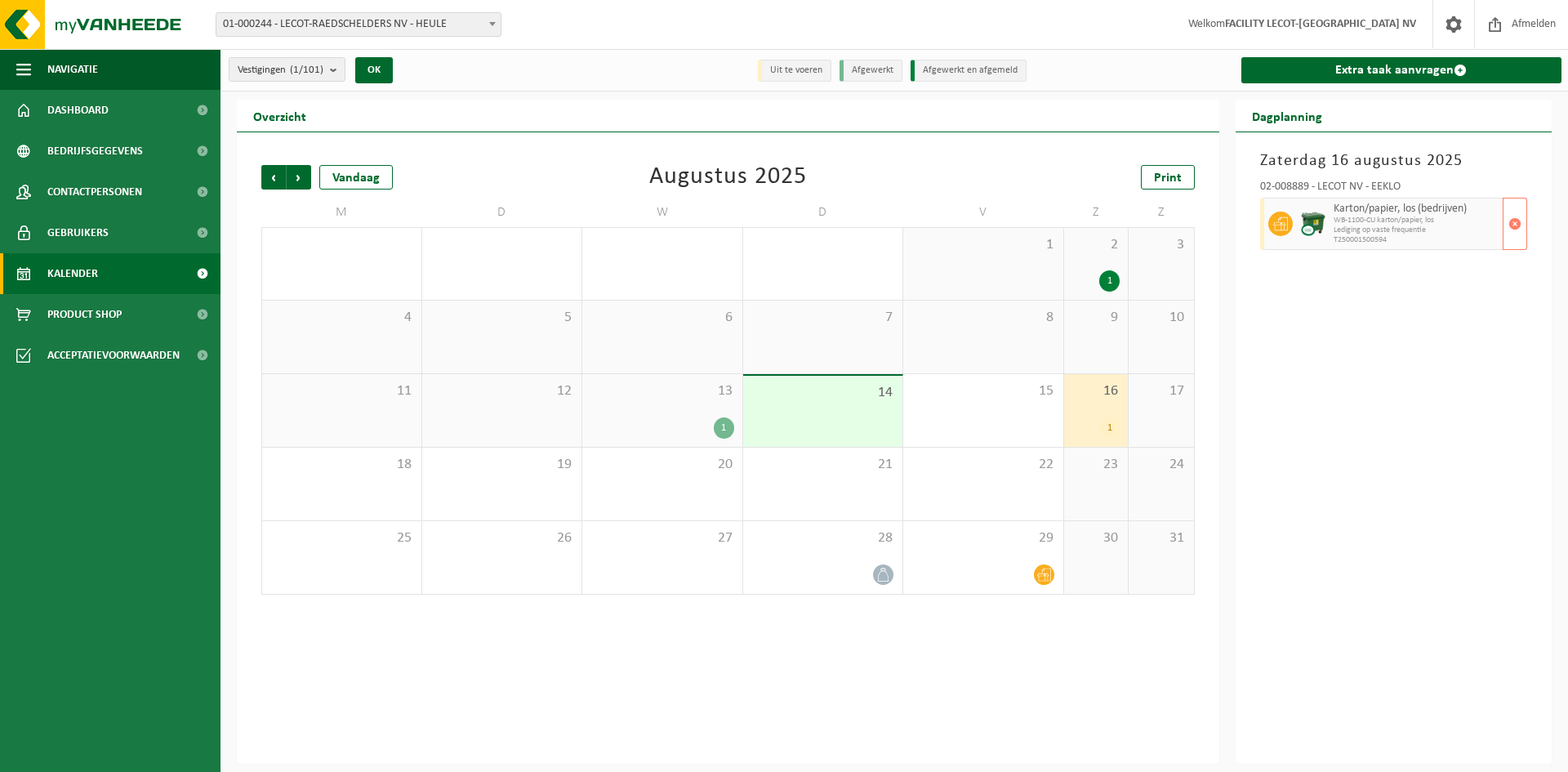
click at [1360, 221] on span "WB-1100-CU karton/papier, los" at bounding box center [1416, 221] width 166 height 10
click at [1361, 293] on div "Zaterdag 16 augustus 2025 02-008889 - LECOT NV - EEKLO Karton/papier, los (bedr…" at bounding box center [1394, 448] width 317 height 632
click at [721, 431] on div "1" at bounding box center [724, 428] width 20 height 21
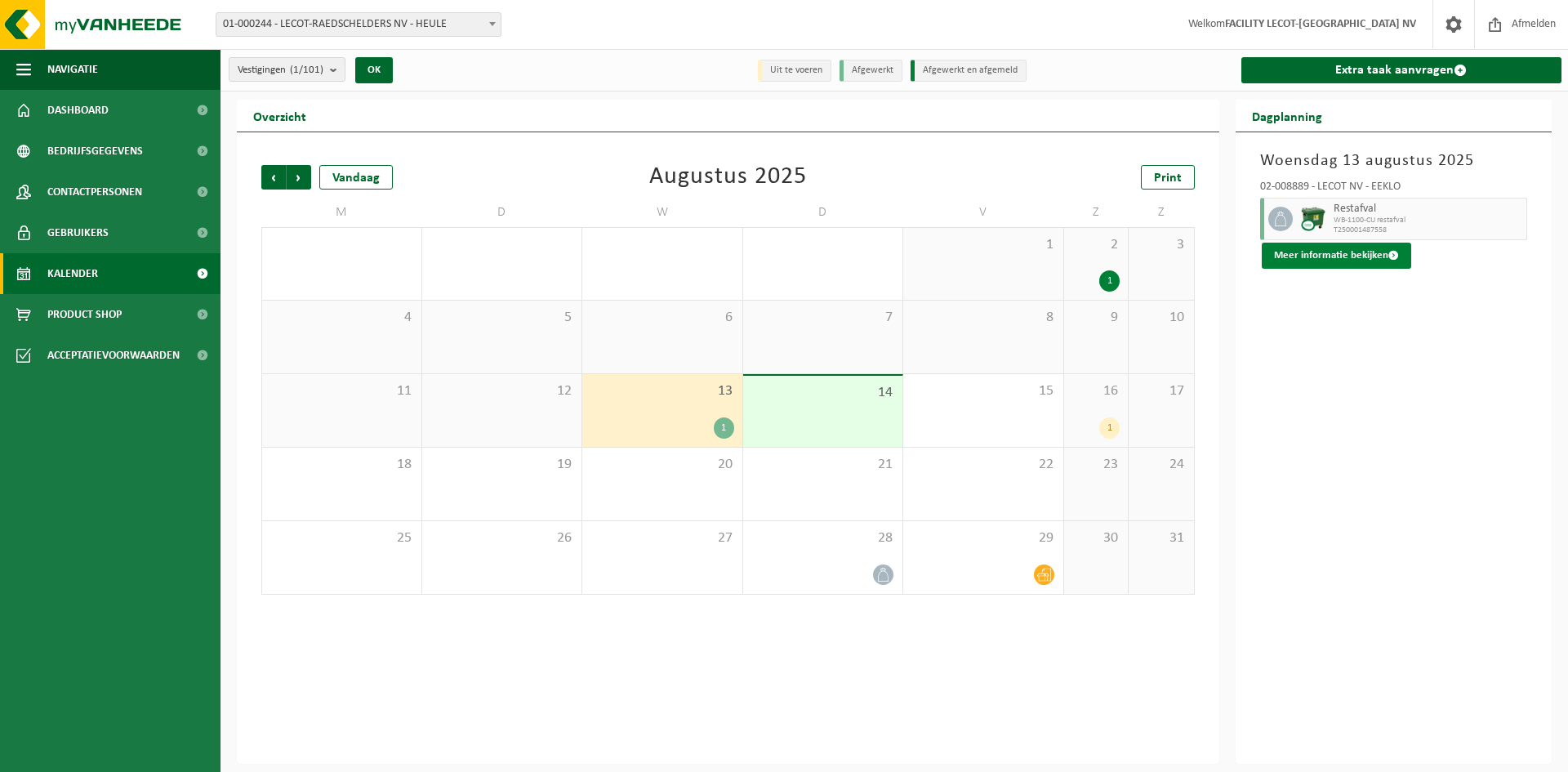
click at [1366, 255] on button "Meer informatie bekijken" at bounding box center [1336, 255] width 149 height 26
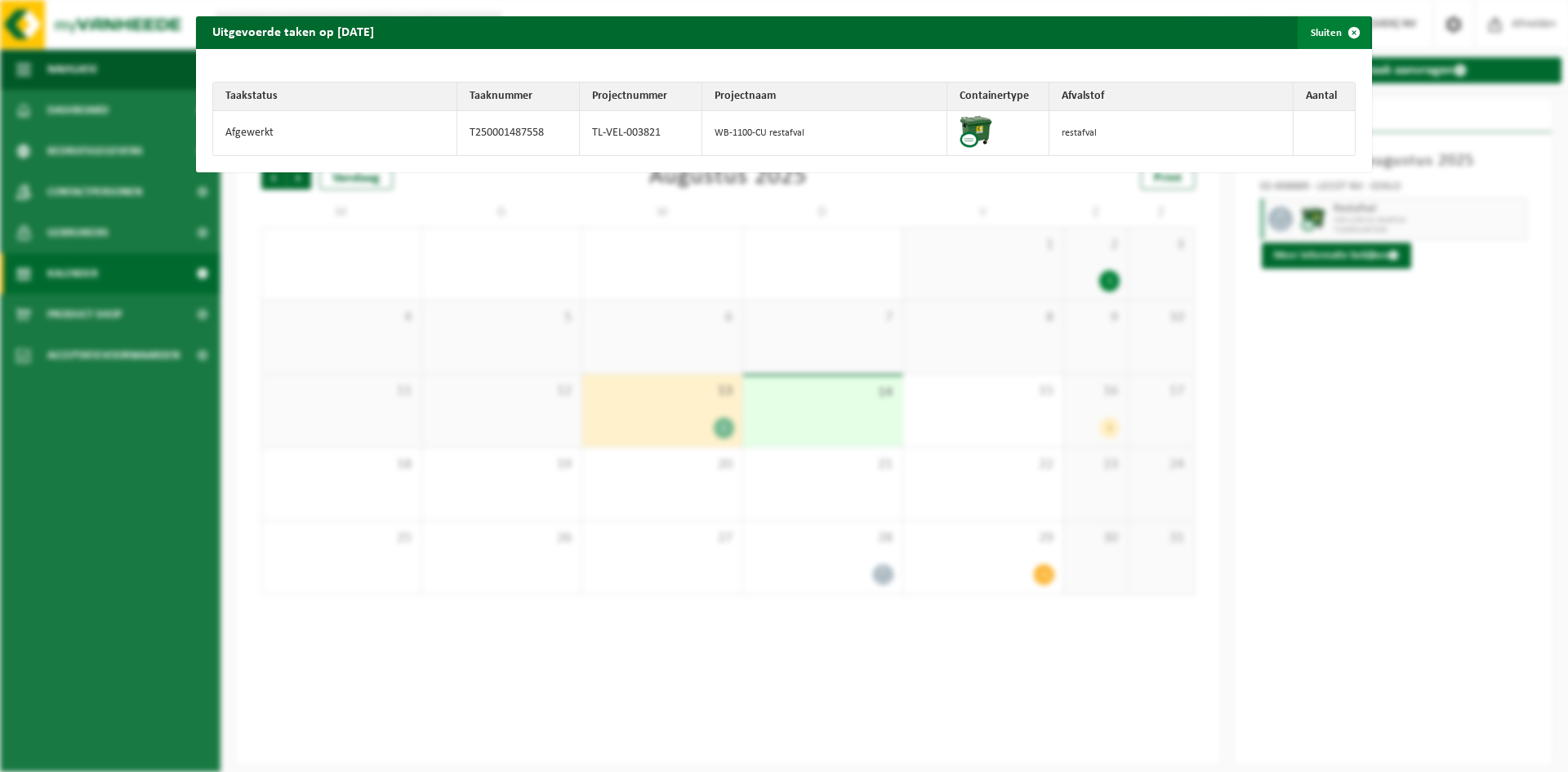
click at [1343, 32] on span "button" at bounding box center [1355, 33] width 33 height 33
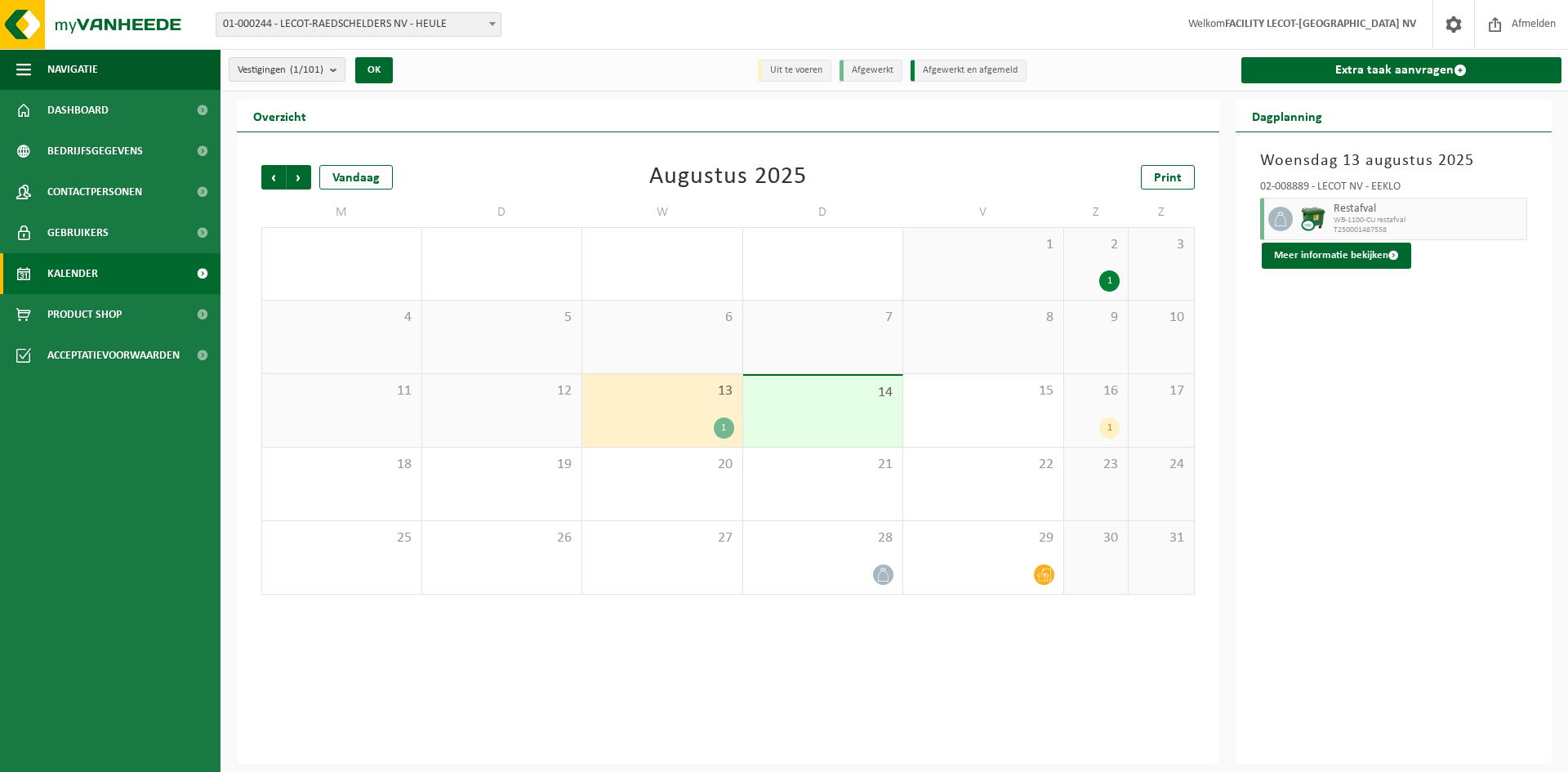
click at [1107, 411] on div "16 1" at bounding box center [1096, 410] width 65 height 73
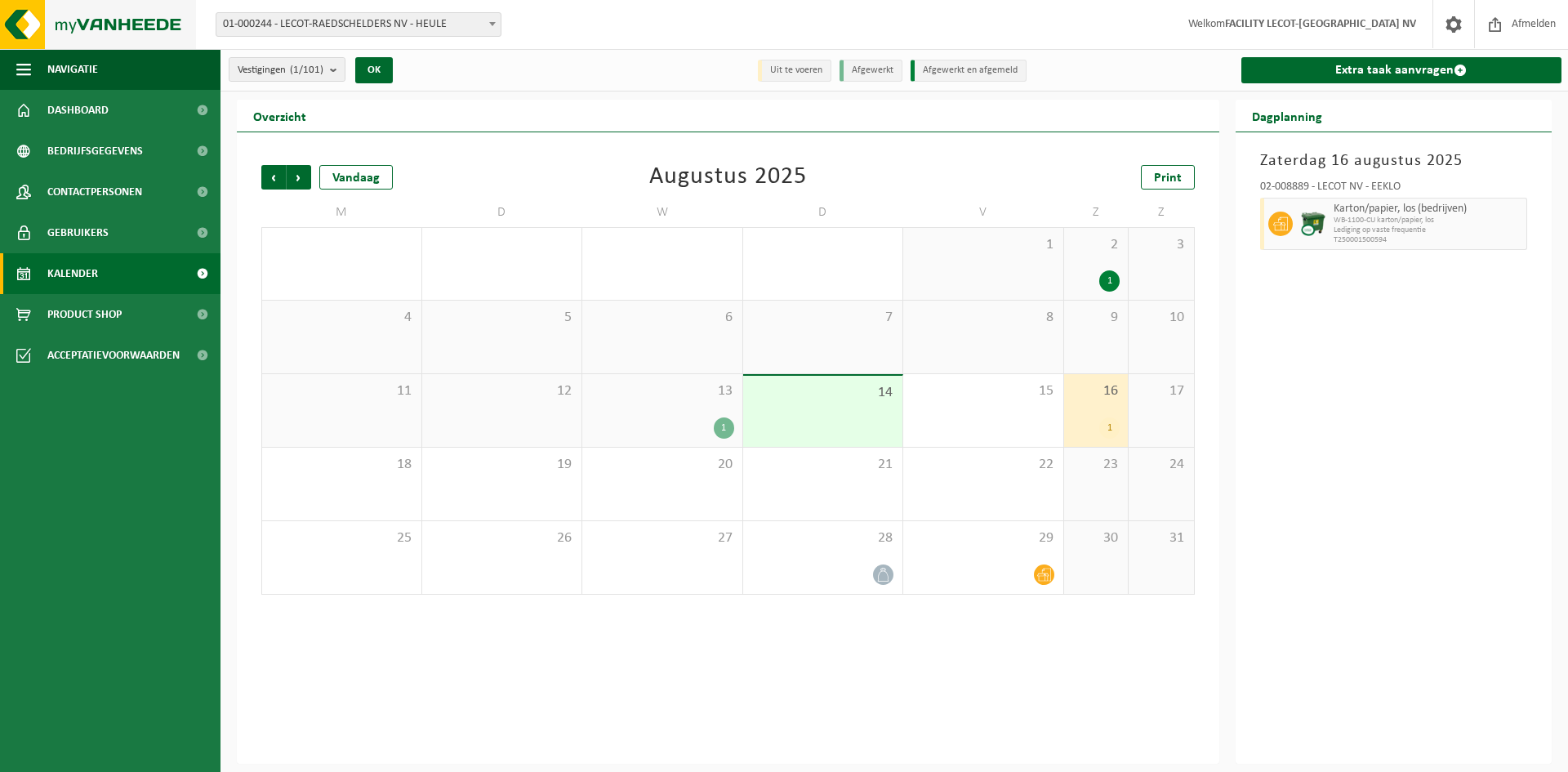
click at [96, 15] on img at bounding box center [98, 24] width 196 height 49
